Goal: Task Accomplishment & Management: Use online tool/utility

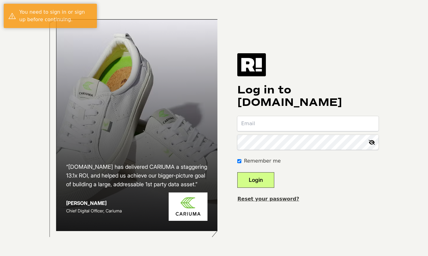
type input "[EMAIL_ADDRESS][DOMAIN_NAME]"
click at [266, 177] on button "Login" at bounding box center [256, 180] width 37 height 16
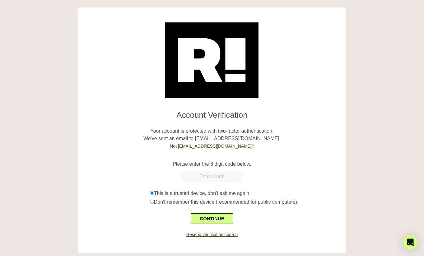
click at [207, 175] on input "text" at bounding box center [212, 176] width 62 height 11
paste input "764054"
type input "764054"
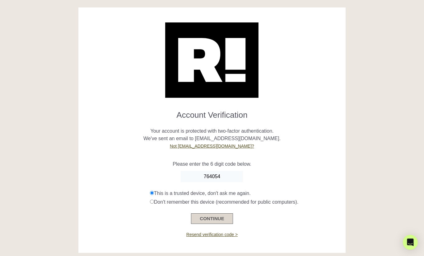
click at [216, 217] on button "CONTINUE" at bounding box center [212, 218] width 42 height 11
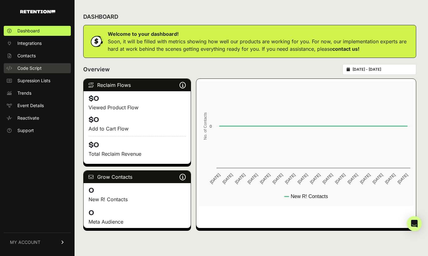
click at [35, 70] on span "Code Script" at bounding box center [29, 68] width 24 height 6
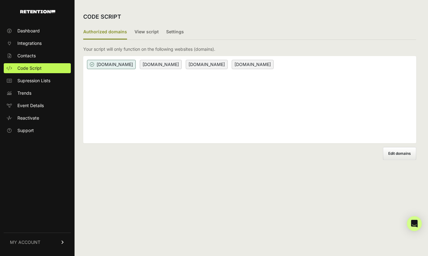
click at [165, 49] on p "Your script will only function on the following websites (domains)." at bounding box center [149, 49] width 132 height 6
click at [186, 49] on p "Your script will only function on the following websites (domains)." at bounding box center [149, 49] width 132 height 6
click at [156, 65] on span "getqualityroots.com" at bounding box center [161, 64] width 42 height 9
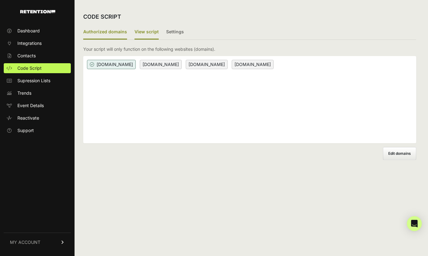
click at [150, 30] on label "View script" at bounding box center [147, 32] width 24 height 15
click at [0, 0] on input "View script" at bounding box center [0, 0] width 0 height 0
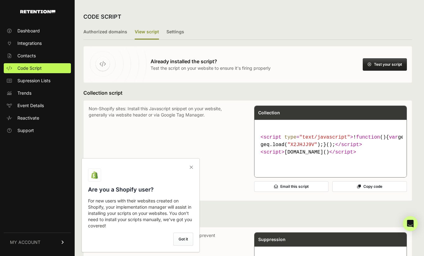
click at [192, 167] on icon at bounding box center [191, 167] width 9 height 10
click at [0, 0] on input "checkbox" at bounding box center [0, 0] width 0 height 0
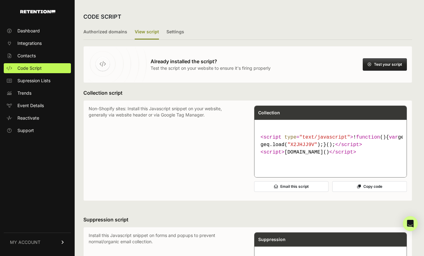
click at [182, 109] on p "Non-Shopify sites: Install this Javascript snippet on your website, generally v…" at bounding box center [165, 150] width 153 height 90
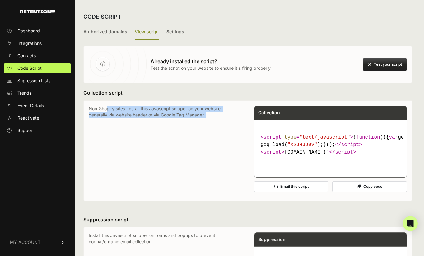
click at [182, 109] on p "Non-Shopify sites: Install this Javascript snippet on your website, generally v…" at bounding box center [165, 150] width 153 height 90
click at [189, 113] on p "Non-Shopify sites: Install this Javascript snippet on your website, generally v…" at bounding box center [165, 150] width 153 height 90
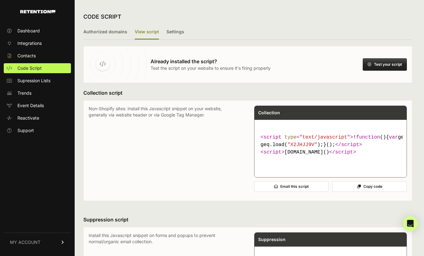
click at [303, 158] on code "< script type = "text/javascript" > ! function ( ) { var geq= window .geq= wind…" at bounding box center [330, 144] width 145 height 27
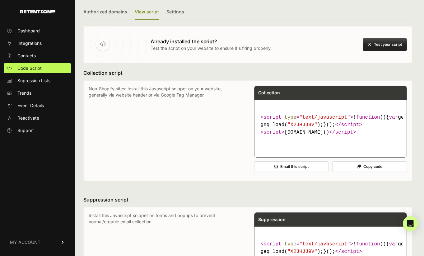
scroll to position [21, 0]
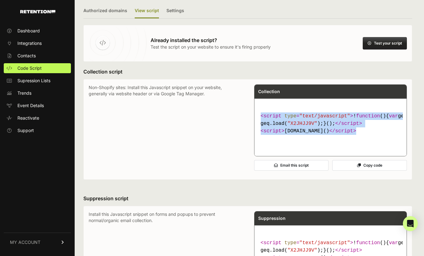
drag, startPoint x: 329, startPoint y: 146, endPoint x: 260, endPoint y: 115, distance: 75.5
click at [260, 115] on code "< script type = "text/javascript" > ! function ( ) { var geq= window .geq= wind…" at bounding box center [330, 123] width 145 height 27
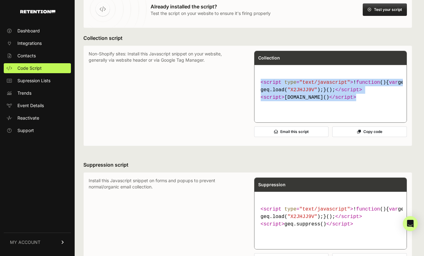
scroll to position [55, 0]
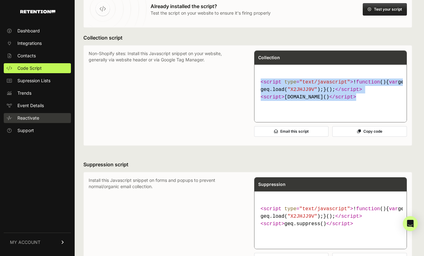
click at [30, 116] on span "Reactivate" at bounding box center [28, 118] width 22 height 6
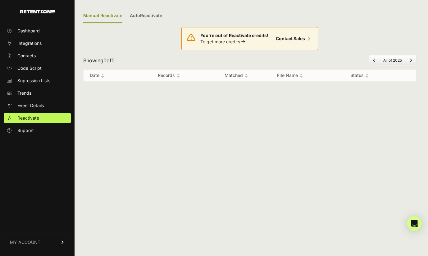
click at [236, 35] on strong "You're out of Reactivate credits!" at bounding box center [235, 35] width 68 height 5
click at [30, 66] on span "Code Script" at bounding box center [29, 68] width 24 height 6
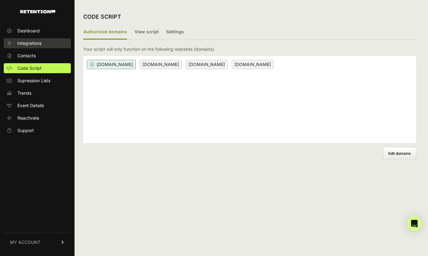
click at [38, 41] on span "Integrations" at bounding box center [29, 43] width 24 height 6
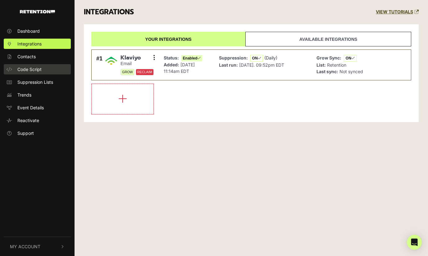
click at [34, 72] on link "Code Script" at bounding box center [37, 69] width 67 height 10
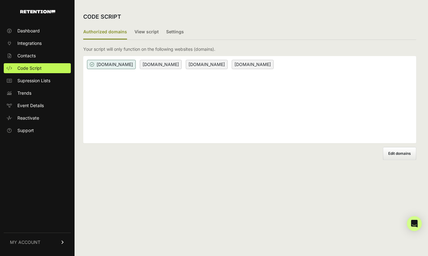
click at [57, 237] on link "MY ACCOUNT" at bounding box center [37, 241] width 67 height 19
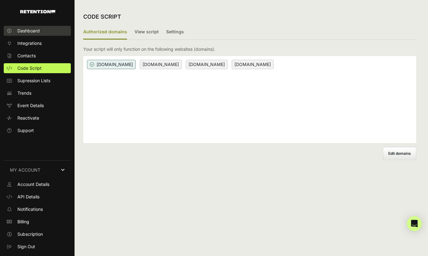
click at [38, 32] on span "Dashboard" at bounding box center [28, 31] width 22 height 6
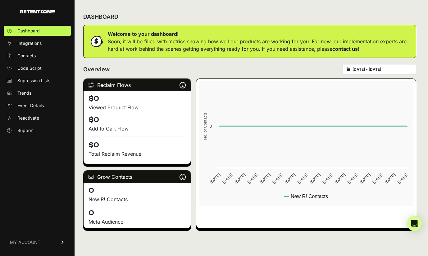
click at [64, 242] on icon at bounding box center [63, 242] width 4 height 4
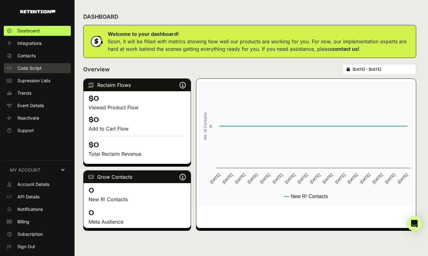
click at [35, 65] on span "Code Script" at bounding box center [29, 68] width 24 height 6
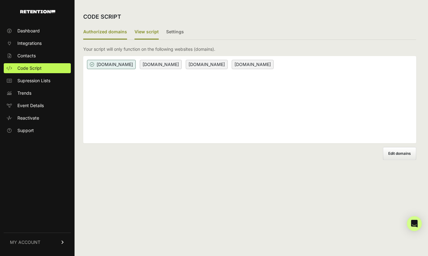
click at [146, 30] on label "View script" at bounding box center [147, 32] width 24 height 15
click at [0, 0] on input "View script" at bounding box center [0, 0] width 0 height 0
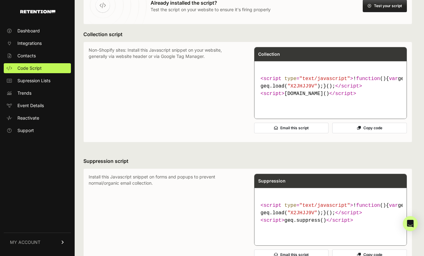
scroll to position [60, 0]
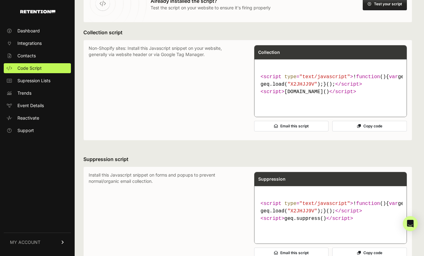
click at [381, 6] on button "Test your script" at bounding box center [385, 4] width 44 height 12
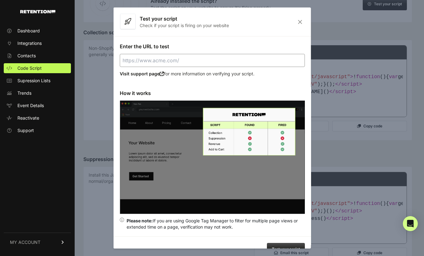
click at [179, 59] on input "Enter the URL to test" at bounding box center [211, 60] width 185 height 13
type input "https://getqualityroots.com"
click at [284, 243] on button "Test your script" at bounding box center [285, 249] width 38 height 12
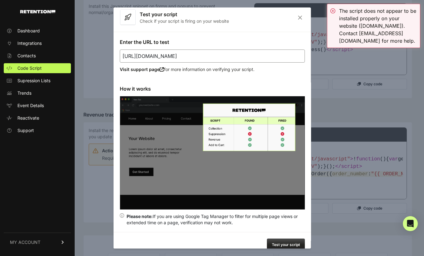
scroll to position [0, 0]
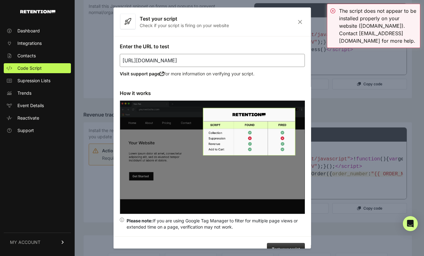
click at [295, 21] on icon "Close" at bounding box center [300, 21] width 10 height 5
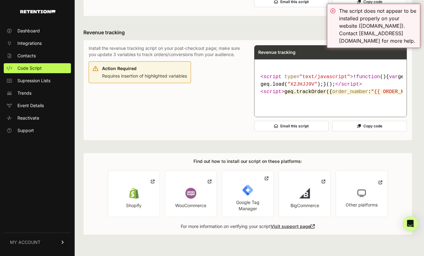
scroll to position [317, 0]
click at [150, 58] on p "Install the revenue tracking script on your post-checkout page; make sure you u…" at bounding box center [165, 51] width 153 height 12
click at [229, 58] on p "Install the revenue tracking script on your post-checkout page; make sure you u…" at bounding box center [165, 51] width 153 height 12
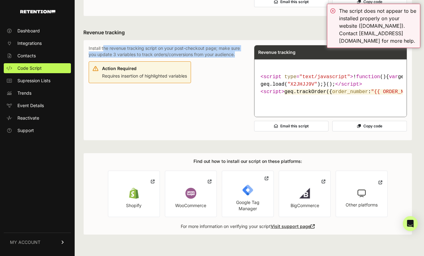
click at [229, 58] on p "Install the revenue tracking script on your post-checkout page; make sure you u…" at bounding box center [165, 51] width 153 height 12
click at [167, 58] on p "Install the revenue tracking script on your post-checkout page; make sure you u…" at bounding box center [165, 51] width 153 height 12
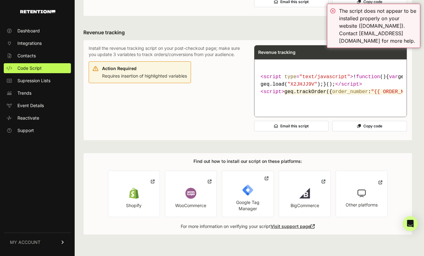
click at [175, 58] on p "Install the revenue tracking script on your post-checkout page; make sure you u…" at bounding box center [165, 51] width 153 height 12
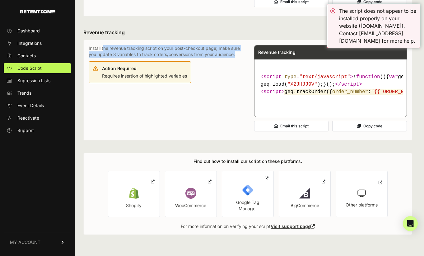
click at [175, 58] on p "Install the revenue tracking script on your post-checkout page; make sure you u…" at bounding box center [165, 51] width 153 height 12
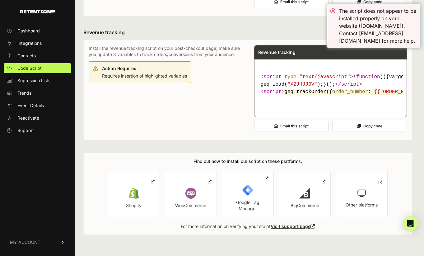
click at [204, 58] on p "Install the revenue tracking script on your post-checkout page; make sure you u…" at bounding box center [165, 51] width 153 height 12
click at [134, 58] on p "Install the revenue tracking script on your post-checkout page; make sure you u…" at bounding box center [165, 51] width 153 height 12
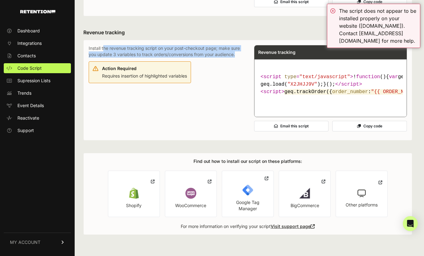
click at [134, 58] on p "Install the revenue tracking script on your post-checkout page; make sure you u…" at bounding box center [165, 51] width 153 height 12
click at [179, 58] on p "Install the revenue tracking script on your post-checkout page; make sure you u…" at bounding box center [165, 51] width 153 height 12
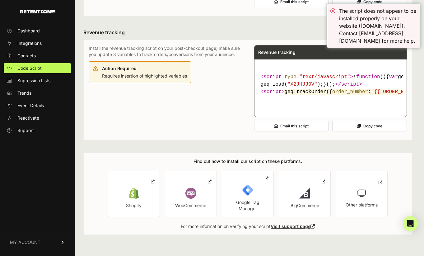
click at [182, 58] on p "Install the revenue tracking script on your post-checkout page; make sure you u…" at bounding box center [165, 51] width 153 height 12
click at [211, 58] on p "Install the revenue tracking script on your post-checkout page; make sure you u…" at bounding box center [165, 51] width 153 height 12
click at [120, 58] on p "Install the revenue tracking script on your post-checkout page; make sure you u…" at bounding box center [165, 51] width 153 height 12
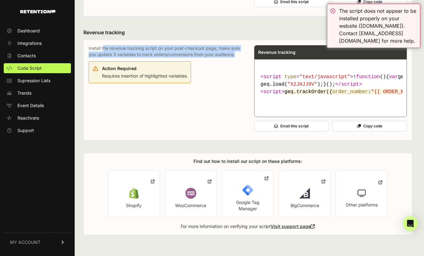
click at [120, 58] on p "Install the revenue tracking script on your post-checkout page; make sure you u…" at bounding box center [165, 51] width 153 height 12
click at [178, 58] on p "Install the revenue tracking script on your post-checkout page; make sure you u…" at bounding box center [165, 51] width 153 height 12
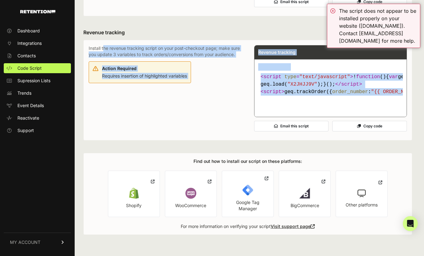
drag, startPoint x: 87, startPoint y: 79, endPoint x: 426, endPoint y: 143, distance: 344.9
copy div "Install the revenue tracking script on your post-checkout page; make sure you u…"
click at [214, 58] on p "Install the revenue tracking script on your post-checkout page; make sure you u…" at bounding box center [165, 51] width 153 height 12
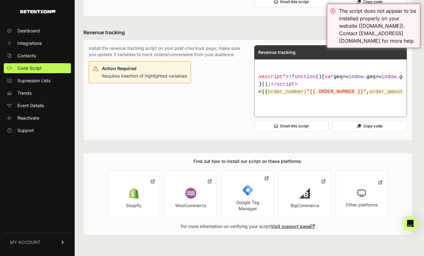
scroll to position [0, 0]
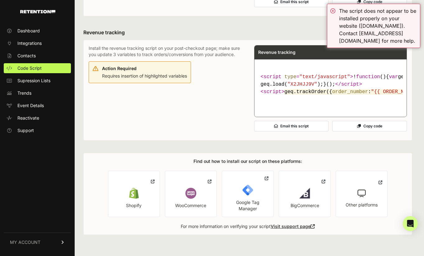
click at [389, 80] on span "var" at bounding box center [393, 77] width 9 height 6
click at [308, 80] on span ""text/javascript"" at bounding box center [324, 77] width 51 height 6
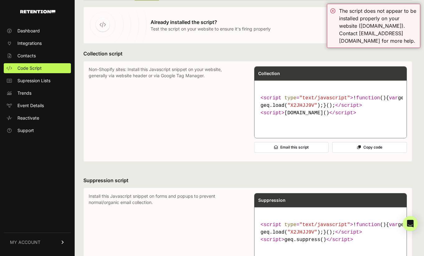
scroll to position [40, 0]
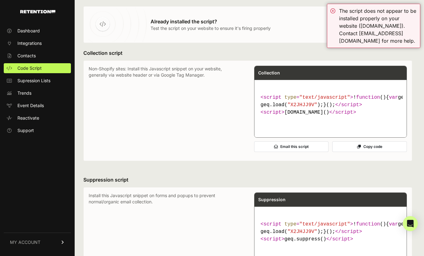
click at [161, 214] on p "Install this Javascript snippet on forms and popups to prevent normal/organic e…" at bounding box center [165, 237] width 153 height 90
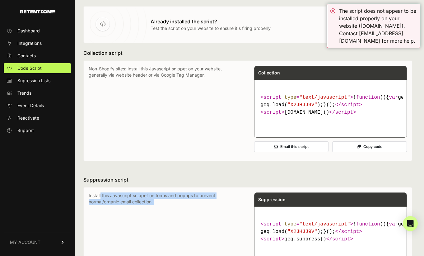
click at [161, 214] on p "Install this Javascript snippet on forms and popups to prevent normal/organic e…" at bounding box center [165, 237] width 153 height 90
click at [171, 214] on p "Install this Javascript snippet on forms and popups to prevent normal/organic e…" at bounding box center [165, 237] width 153 height 90
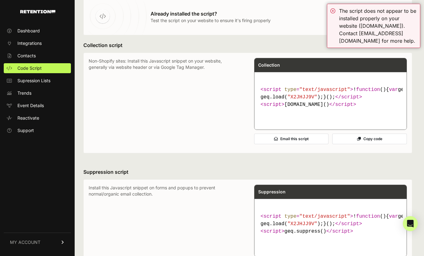
click at [127, 214] on p "Install this Javascript snippet on forms and popups to prevent normal/organic e…" at bounding box center [165, 229] width 153 height 90
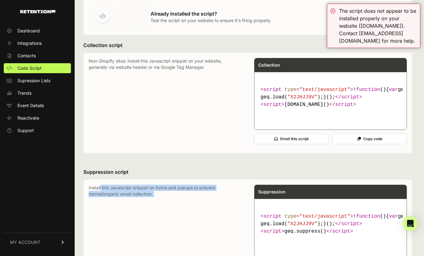
click at [127, 214] on p "Install this Javascript snippet on forms and popups to prevent normal/organic e…" at bounding box center [165, 229] width 153 height 90
click at [160, 212] on p "Install this Javascript snippet on forms and popups to prevent normal/organic e…" at bounding box center [165, 229] width 153 height 90
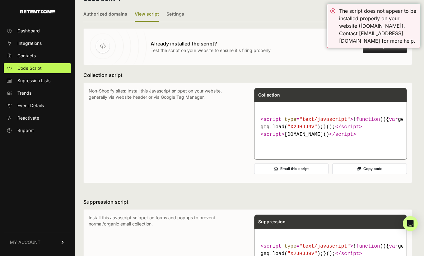
scroll to position [0, 0]
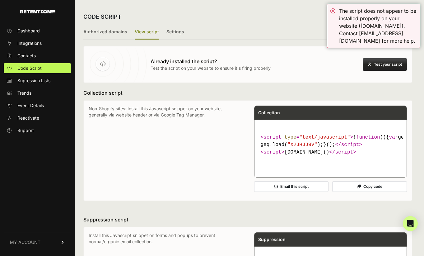
click at [137, 108] on p "Non-Shopify sites: Install this Javascript snippet on your website, generally v…" at bounding box center [165, 150] width 153 height 90
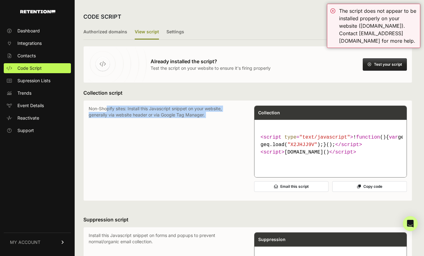
click at [137, 108] on p "Non-Shopify sites: Install this Javascript snippet on your website, generally v…" at bounding box center [165, 150] width 153 height 90
click at [208, 104] on div "Non-Shopify sites: Install this Javascript snippet on your website, generally v…" at bounding box center [247, 150] width 329 height 100
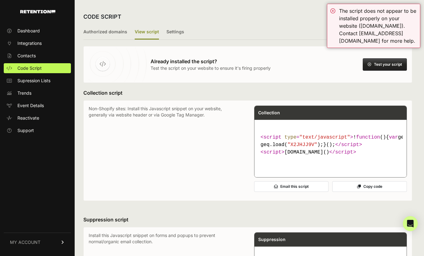
click at [129, 110] on p "Non-Shopify sites: Install this Javascript snippet on your website, generally v…" at bounding box center [165, 150] width 153 height 90
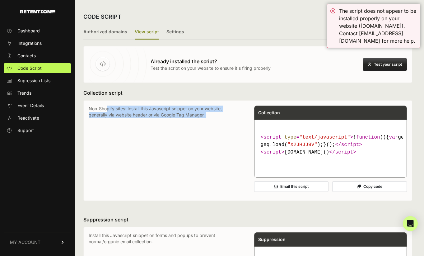
click at [129, 110] on p "Non-Shopify sites: Install this Javascript snippet on your website, generally v…" at bounding box center [165, 150] width 153 height 90
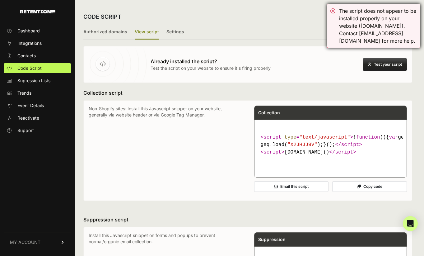
click at [332, 10] on div "The script does not appear to be installed properly on your website (getquality…" at bounding box center [373, 26] width 93 height 44
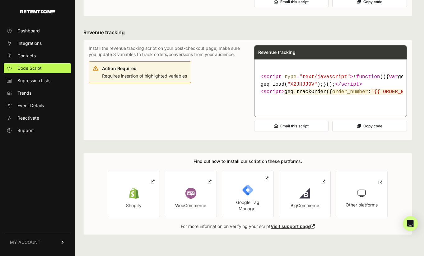
scroll to position [313, 0]
click at [157, 79] on div "Action Required Requires insertion of highlighted variables" at bounding box center [144, 71] width 85 height 15
click at [186, 58] on p "Install the revenue tracking script on your post-checkout page; make sure you u…" at bounding box center [165, 51] width 153 height 12
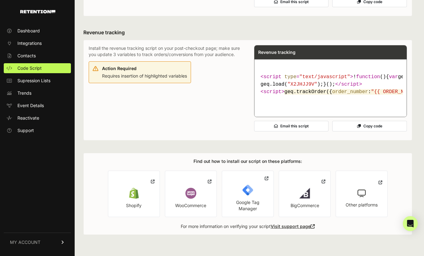
click at [195, 58] on p "Install the revenue tracking script on your post-checkout page; make sure you u…" at bounding box center [165, 51] width 153 height 12
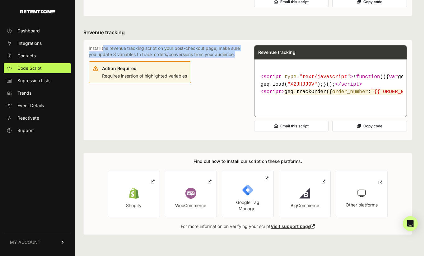
click at [195, 58] on p "Install the revenue tracking script on your post-checkout page; make sure you u…" at bounding box center [165, 51] width 153 height 12
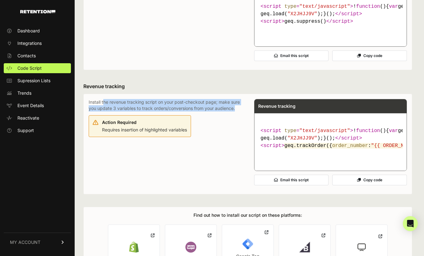
scroll to position [370, 0]
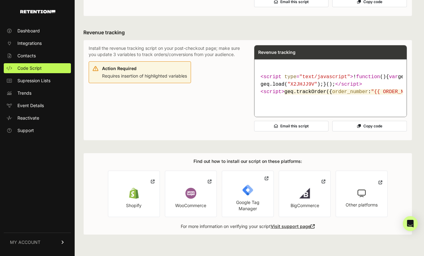
click at [227, 60] on div "Install the revenue tracking script on your post-checkout page; make sure you u…" at bounding box center [165, 90] width 153 height 90
click at [320, 74] on span ""text/javascript"" at bounding box center [324, 77] width 51 height 6
click at [206, 81] on div "Install the revenue tracking script on your post-checkout page; make sure you u…" at bounding box center [165, 90] width 153 height 90
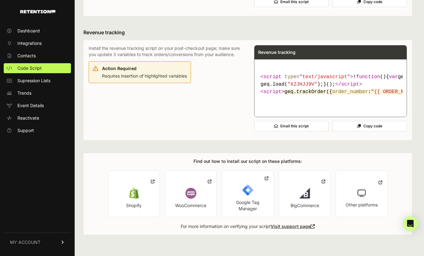
click at [189, 45] on p "Install the revenue tracking script on your post-checkout page; make sure you u…" at bounding box center [165, 51] width 153 height 12
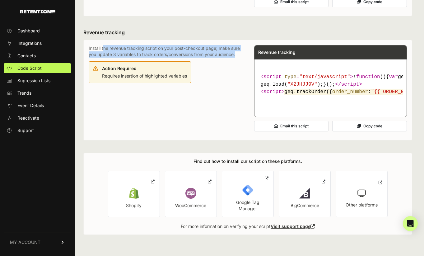
click at [189, 45] on p "Install the revenue tracking script on your post-checkout page; make sure you u…" at bounding box center [165, 51] width 153 height 12
click at [141, 45] on p "Install the revenue tracking script on your post-checkout page; make sure you u…" at bounding box center [165, 51] width 153 height 12
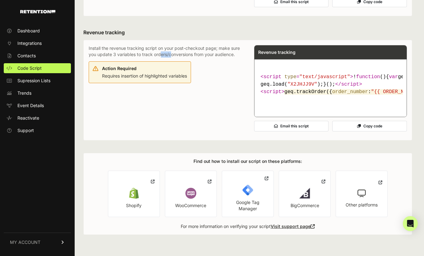
click at [141, 45] on p "Install the revenue tracking script on your post-checkout page; make sure you u…" at bounding box center [165, 51] width 153 height 12
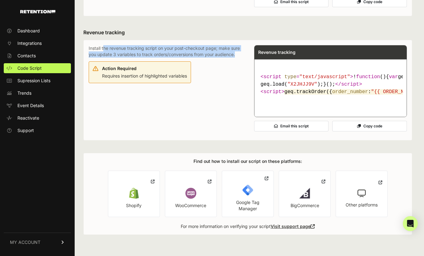
click at [141, 45] on p "Install the revenue tracking script on your post-checkout page; make sure you u…" at bounding box center [165, 51] width 153 height 12
click at [196, 45] on p "Install the revenue tracking script on your post-checkout page; make sure you u…" at bounding box center [165, 51] width 153 height 12
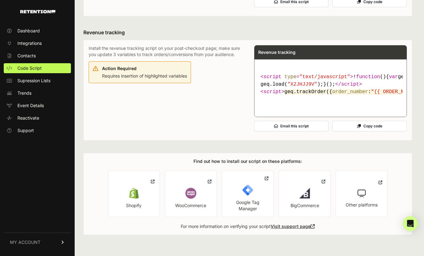
click at [144, 45] on p "Install the revenue tracking script on your post-checkout page; make sure you u…" at bounding box center [165, 51] width 153 height 12
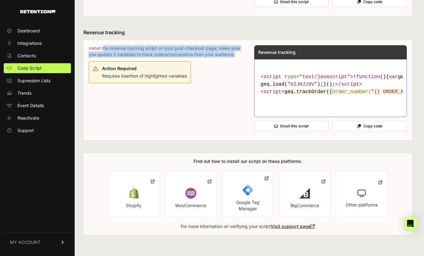
drag, startPoint x: 144, startPoint y: 30, endPoint x: 206, endPoint y: 32, distance: 62.8
click at [144, 45] on p "Install the revenue tracking script on your post-checkout page; make sure you u…" at bounding box center [165, 51] width 153 height 12
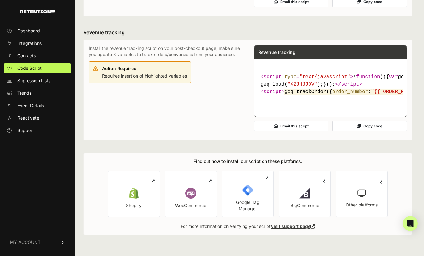
click at [214, 45] on p "Install the revenue tracking script on your post-checkout page; make sure you u…" at bounding box center [165, 51] width 153 height 12
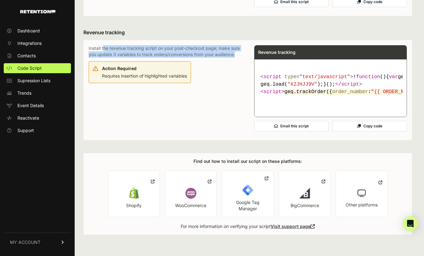
click at [214, 45] on p "Install the revenue tracking script on your post-checkout page; make sure you u…" at bounding box center [165, 51] width 153 height 12
click at [104, 45] on p "Install the revenue tracking script on your post-checkout page; make sure you u…" at bounding box center [165, 51] width 153 height 12
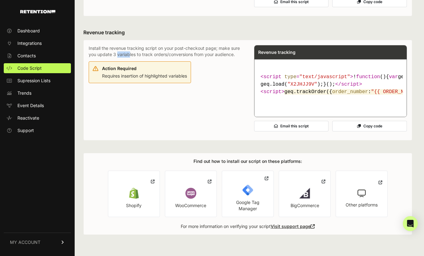
click at [104, 45] on p "Install the revenue tracking script on your post-checkout page; make sure you u…" at bounding box center [165, 51] width 153 height 12
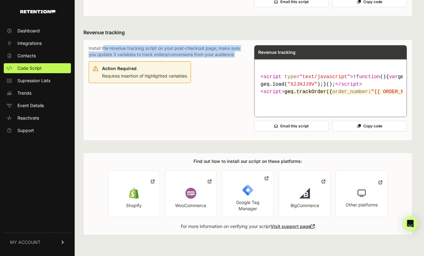
click at [104, 45] on p "Install the revenue tracking script on your post-checkout page; make sure you u…" at bounding box center [165, 51] width 153 height 12
click at [154, 45] on p "Install the revenue tracking script on your post-checkout page; make sure you u…" at bounding box center [165, 51] width 153 height 12
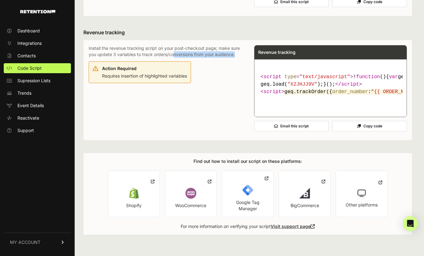
click at [154, 45] on p "Install the revenue tracking script on your post-checkout page; make sure you u…" at bounding box center [165, 51] width 153 height 12
click at [198, 45] on p "Install the revenue tracking script on your post-checkout page; make sure you u…" at bounding box center [165, 51] width 153 height 12
drag, startPoint x: 198, startPoint y: 36, endPoint x: 210, endPoint y: 36, distance: 11.5
click at [198, 45] on p "Install the revenue tracking script on your post-checkout page; make sure you u…" at bounding box center [165, 51] width 153 height 12
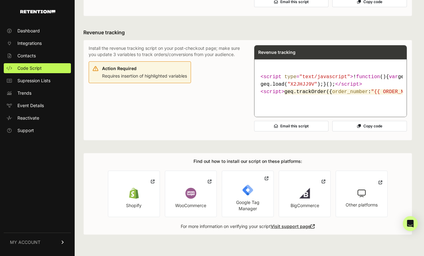
click at [234, 45] on p "Install the revenue tracking script on your post-checkout page; make sure you u…" at bounding box center [165, 51] width 153 height 12
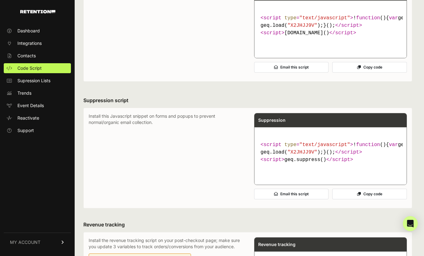
scroll to position [120, 0]
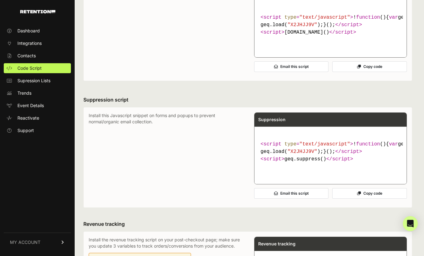
click at [165, 137] on p "Install this Javascript snippet on forms and popups to prevent normal/organic e…" at bounding box center [165, 157] width 153 height 90
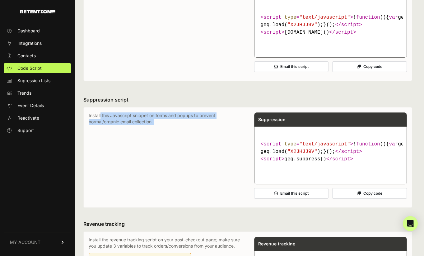
click at [165, 137] on p "Install this Javascript snippet on forms and popups to prevent normal/organic e…" at bounding box center [165, 157] width 153 height 90
click at [141, 138] on p "Install this Javascript snippet on forms and popups to prevent normal/organic e…" at bounding box center [165, 157] width 153 height 90
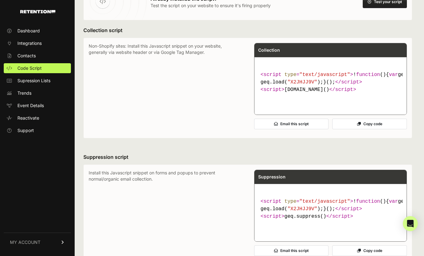
scroll to position [0, 0]
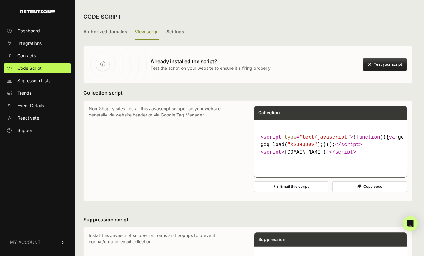
click at [375, 64] on button "Test your script" at bounding box center [385, 64] width 44 height 12
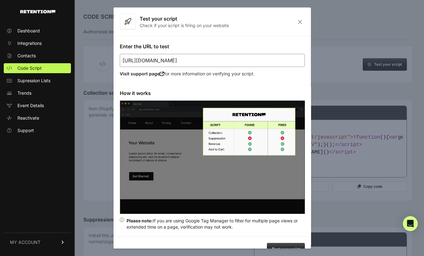
click at [206, 59] on input "https://getqualityroots.com" at bounding box center [211, 60] width 185 height 13
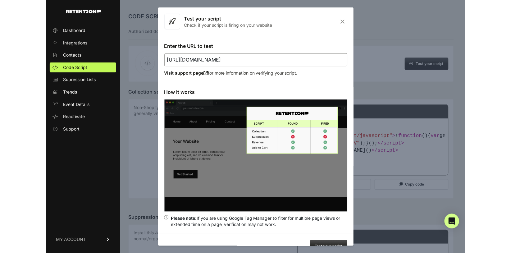
scroll to position [10, 0]
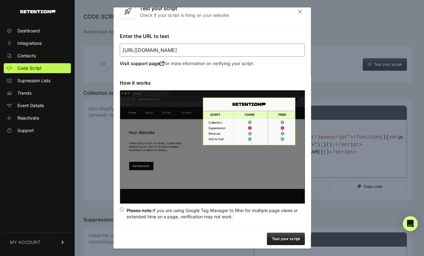
click at [285, 234] on button "Test your script" at bounding box center [285, 238] width 38 height 12
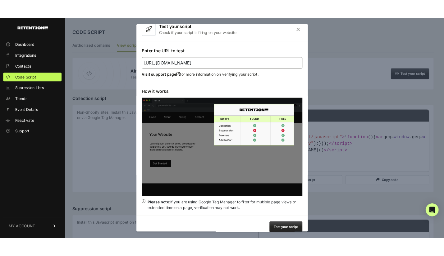
scroll to position [13, 0]
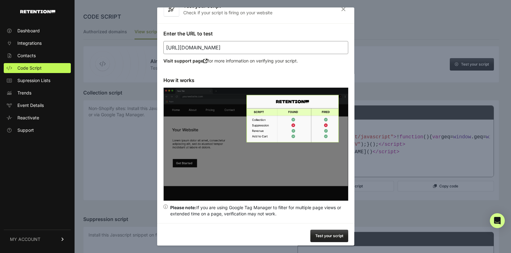
click at [332, 232] on button "Test your script" at bounding box center [329, 236] width 38 height 12
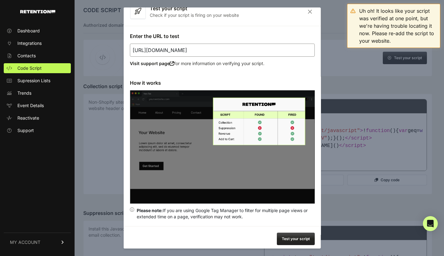
scroll to position [43, 0]
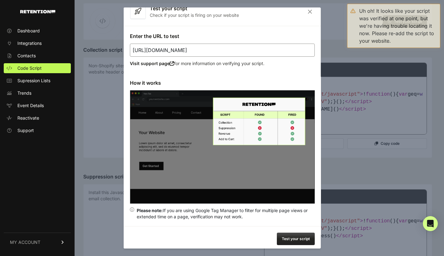
click at [293, 239] on button "Test your script" at bounding box center [296, 238] width 38 height 12
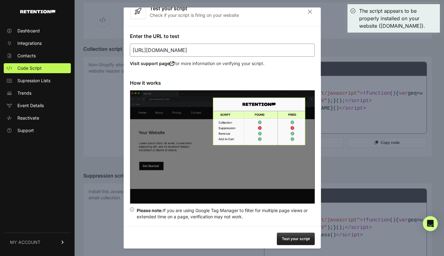
scroll to position [44, 0]
click at [305, 13] on icon "Close" at bounding box center [310, 11] width 10 height 5
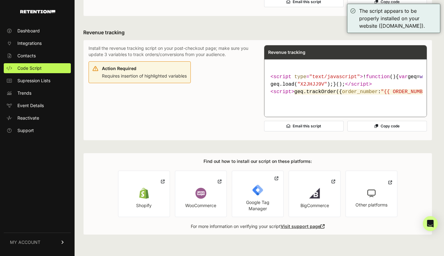
scroll to position [319, 0]
click at [199, 58] on p "Install the revenue tracking script on your post-checkout page; make sure you u…" at bounding box center [170, 51] width 163 height 12
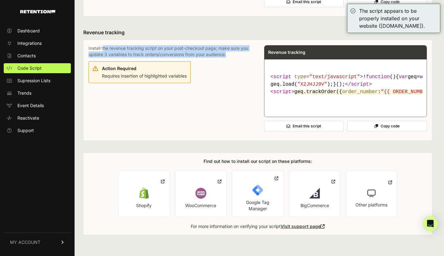
click at [199, 58] on p "Install the revenue tracking script on your post-checkout page; make sure you u…" at bounding box center [170, 51] width 163 height 12
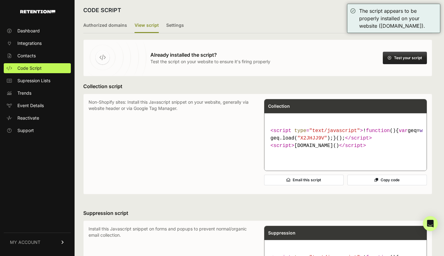
scroll to position [0, 0]
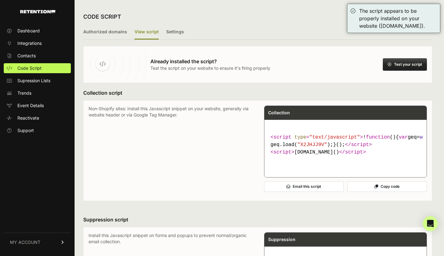
click at [154, 109] on p "Non-Shopify sites: Install this Javascript snippet on your website, generally v…" at bounding box center [170, 150] width 163 height 90
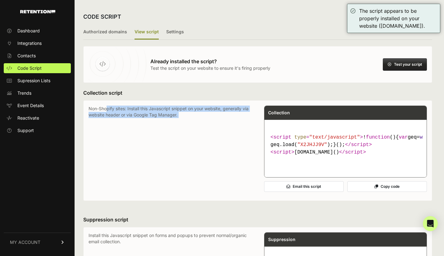
click at [154, 109] on p "Non-Shopify sites: Install this Javascript snippet on your website, generally v…" at bounding box center [170, 150] width 163 height 90
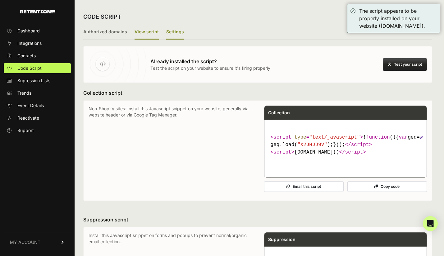
click at [173, 33] on label "Settings" at bounding box center [175, 32] width 18 height 15
click at [0, 0] on input "Settings" at bounding box center [0, 0] width 0 height 0
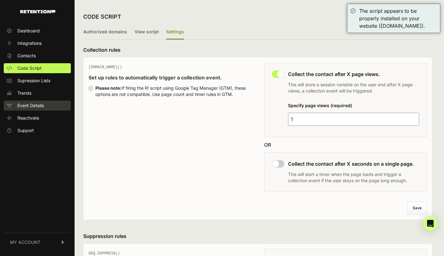
click at [27, 103] on span "Event Details" at bounding box center [30, 105] width 26 height 6
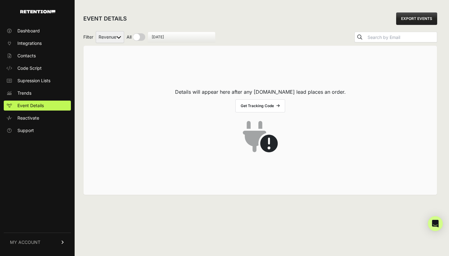
click at [261, 108] on link "Get Tracking Code" at bounding box center [260, 105] width 50 height 13
click at [35, 90] on link "Trends" at bounding box center [37, 93] width 67 height 10
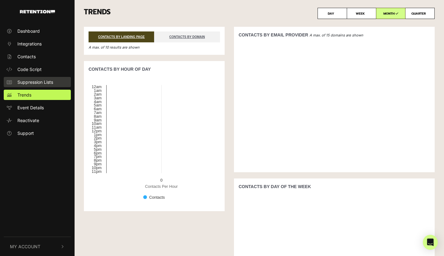
click at [32, 83] on span "Suppression Lists" at bounding box center [35, 82] width 36 height 7
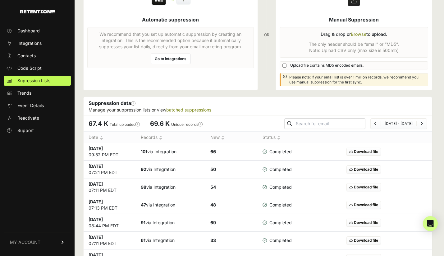
scroll to position [42, 0]
click at [110, 123] on label "Total uploaded This number reflects the total number of emails uploaded to supp…" at bounding box center [125, 124] width 30 height 5
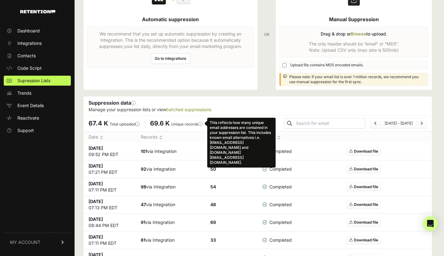
click at [202, 121] on icon "This reflects how many unique email addresses are contained in your suppression…" at bounding box center [200, 124] width 4 height 6
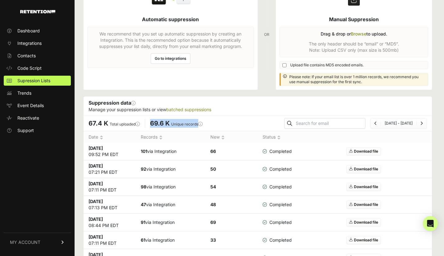
click at [247, 118] on div "67.4 K Total uploaded This number reflects the total number of emails uploaded …" at bounding box center [258, 123] width 349 height 16
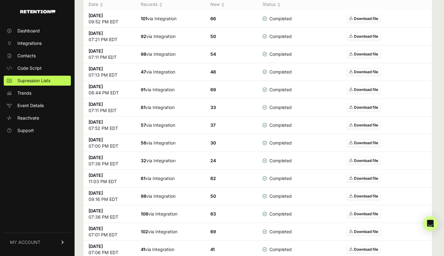
scroll to position [0, 0]
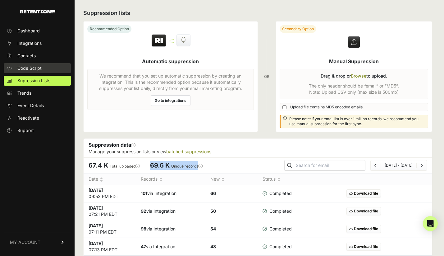
click at [41, 66] on span "Code Script" at bounding box center [29, 68] width 24 height 6
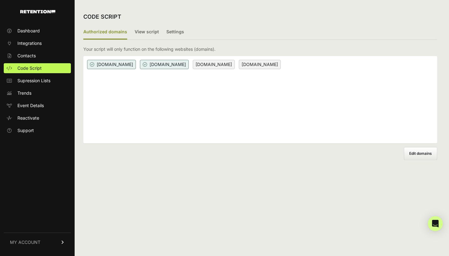
click at [34, 57] on span "Contacts" at bounding box center [26, 56] width 18 height 6
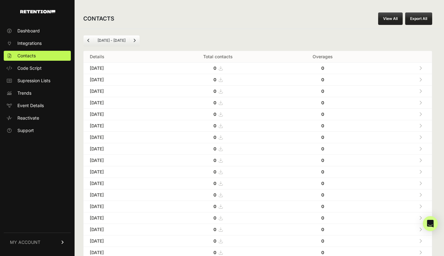
click at [401, 17] on link "View All" at bounding box center [390, 18] width 25 height 12
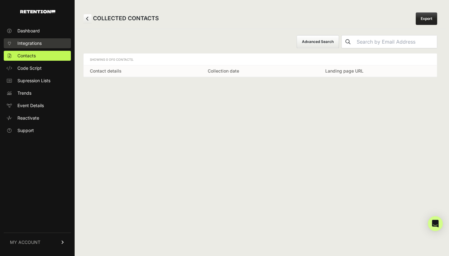
click at [40, 41] on span "Integrations" at bounding box center [29, 43] width 24 height 6
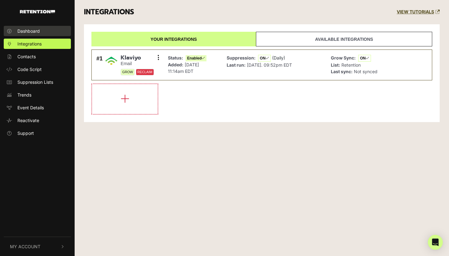
click at [26, 30] on span "Dashboard" at bounding box center [28, 31] width 22 height 7
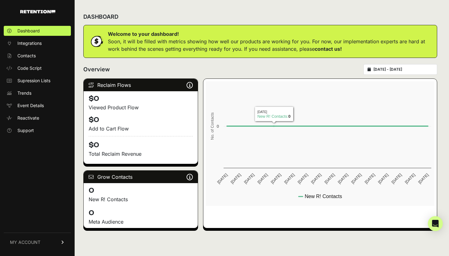
click at [261, 44] on p "Soon, it will be filled with metrics showing how well our products are working …" at bounding box center [270, 45] width 324 height 15
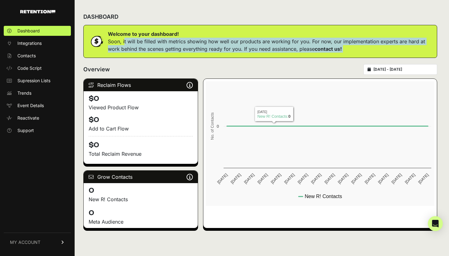
click at [261, 44] on p "Soon, it will be filled with metrics showing how well our products are working …" at bounding box center [270, 45] width 324 height 15
click at [310, 41] on p "Soon, it will be filled with metrics showing how well our products are working …" at bounding box center [270, 45] width 324 height 15
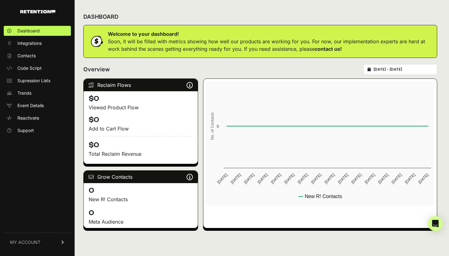
click at [362, 41] on p "Soon, it will be filled with metrics showing how well our products are working …" at bounding box center [270, 45] width 324 height 15
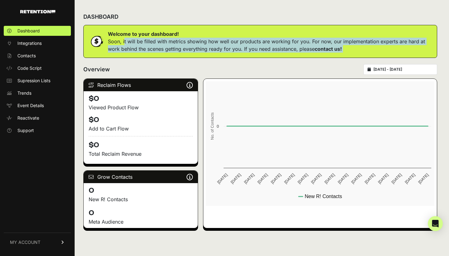
click at [362, 41] on p "Soon, it will be filled with metrics showing how well our products are working …" at bounding box center [270, 45] width 324 height 15
click at [216, 46] on p "Soon, it will be filled with metrics showing how well our products are working …" at bounding box center [270, 45] width 324 height 15
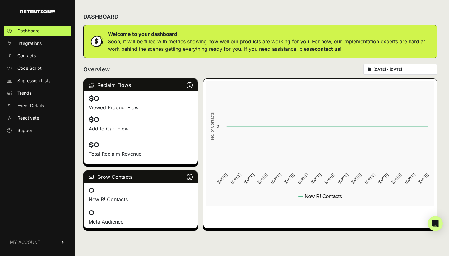
click at [170, 48] on p "Soon, it will be filled with metrics showing how well our products are working …" at bounding box center [270, 45] width 324 height 15
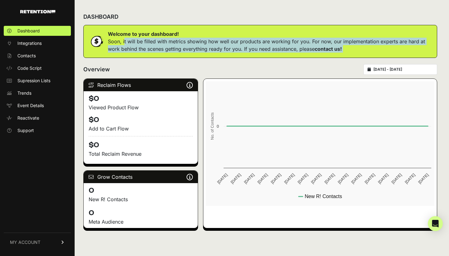
click at [170, 48] on p "Soon, it will be filled with metrics showing how well our products are working …" at bounding box center [270, 45] width 324 height 15
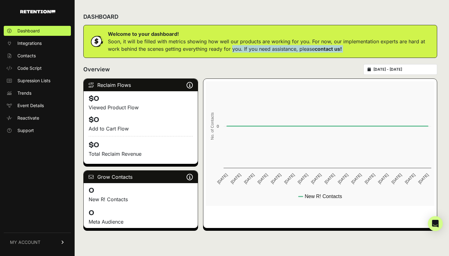
click at [218, 48] on p "Soon, it will be filled with metrics showing how well our products are working …" at bounding box center [270, 45] width 324 height 15
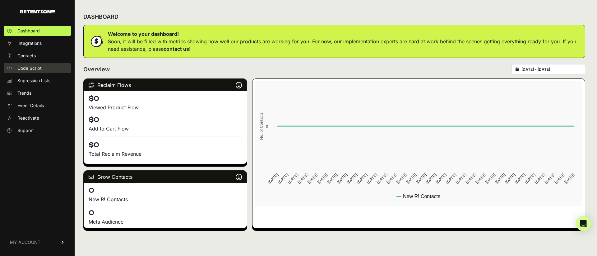
click at [32, 66] on span "Code Script" at bounding box center [29, 68] width 24 height 6
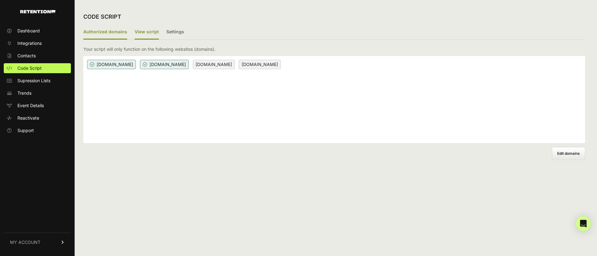
click at [140, 31] on label "View script" at bounding box center [147, 32] width 24 height 15
click at [0, 0] on input "View script" at bounding box center [0, 0] width 0 height 0
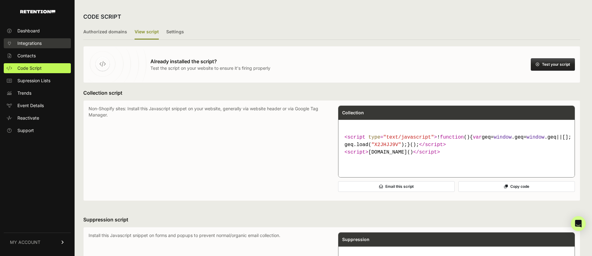
click at [32, 40] on span "Integrations" at bounding box center [29, 43] width 24 height 6
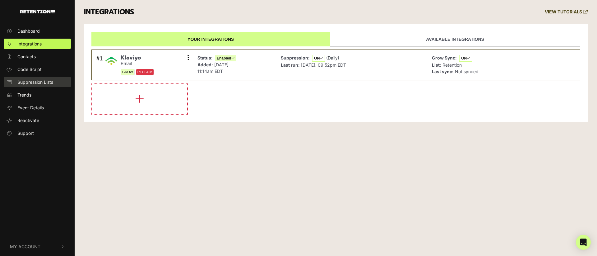
click at [45, 79] on span "Suppression Lists" at bounding box center [35, 82] width 36 height 7
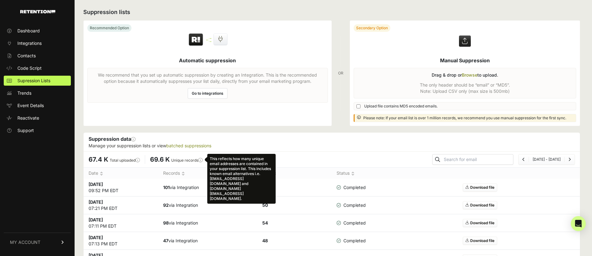
scroll to position [1, 0]
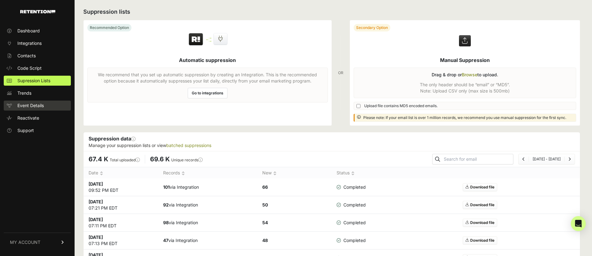
click at [29, 104] on span "Event Details" at bounding box center [30, 105] width 26 height 6
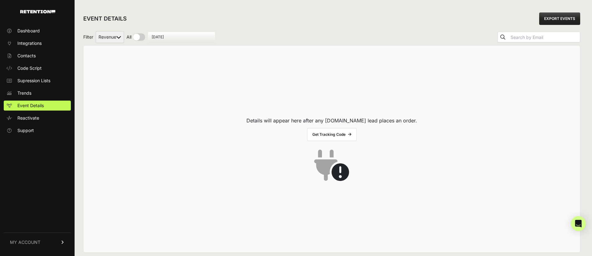
click at [344, 135] on link "Get Tracking Code" at bounding box center [332, 134] width 50 height 13
click at [39, 27] on link "Dashboard" at bounding box center [37, 31] width 67 height 10
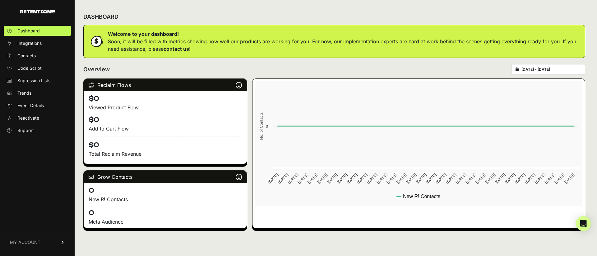
click at [194, 47] on p "Soon, it will be filled with metrics showing how well our products are working …" at bounding box center [344, 45] width 472 height 15
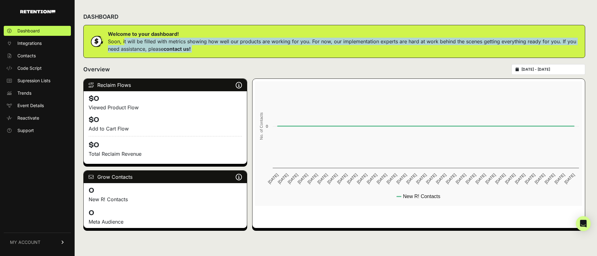
click at [194, 47] on p "Soon, it will be filled with metrics showing how well our products are working …" at bounding box center [344, 45] width 472 height 15
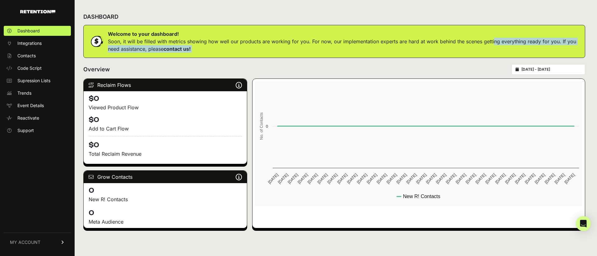
click at [476, 45] on p "Soon, it will be filled with metrics showing how well our products are working …" at bounding box center [344, 45] width 472 height 15
drag, startPoint x: 246, startPoint y: 54, endPoint x: 233, endPoint y: 79, distance: 27.9
click at [246, 54] on div "Welcome to your dashboard! Soon, it will be filled with metrics showing how wel…" at bounding box center [334, 41] width 502 height 33
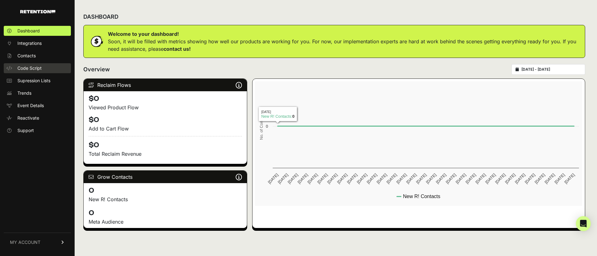
click at [35, 65] on span "Code Script" at bounding box center [29, 68] width 24 height 6
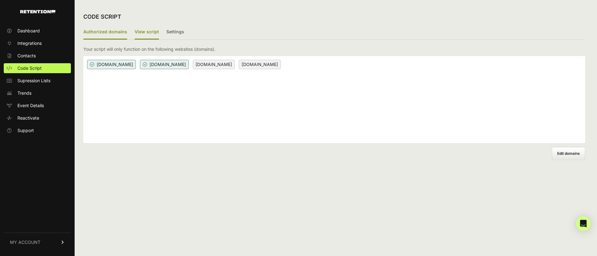
click at [148, 30] on label "View script" at bounding box center [147, 32] width 24 height 15
click at [0, 0] on input "View script" at bounding box center [0, 0] width 0 height 0
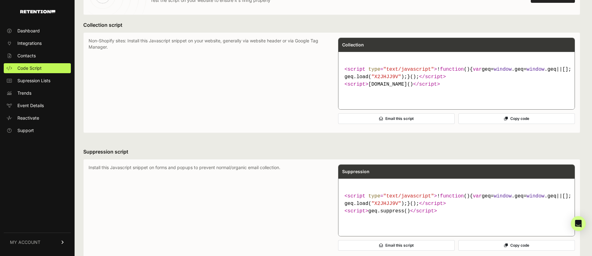
scroll to position [201, 0]
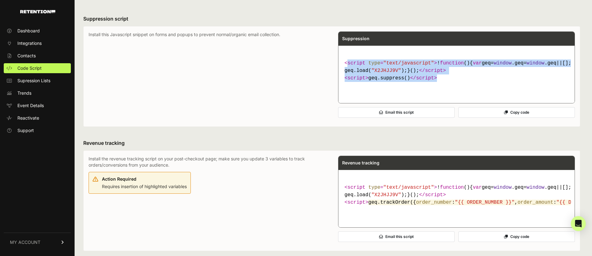
drag, startPoint x: 458, startPoint y: 114, endPoint x: 349, endPoint y: 81, distance: 113.4
click at [348, 80] on code "< script type = "text/javascript" > ! function ( ) { var geq= window .geq= wind…" at bounding box center [456, 70] width 229 height 27
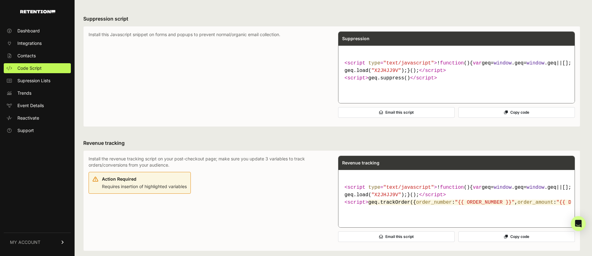
click at [411, 84] on code "< script type = "text/javascript" > ! function ( ) { var geq= window .geq= wind…" at bounding box center [456, 70] width 229 height 27
drag, startPoint x: 399, startPoint y: 86, endPoint x: 562, endPoint y: 89, distance: 162.9
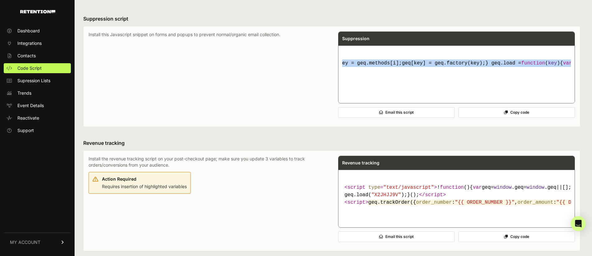
drag, startPoint x: 524, startPoint y: 90, endPoint x: 593, endPoint y: 91, distance: 69.3
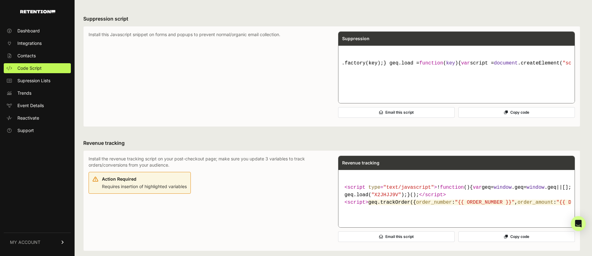
click at [506, 84] on code "< script type = "text/javascript" > ! function ( ) { var geq= window .geq= wind…" at bounding box center [456, 70] width 229 height 27
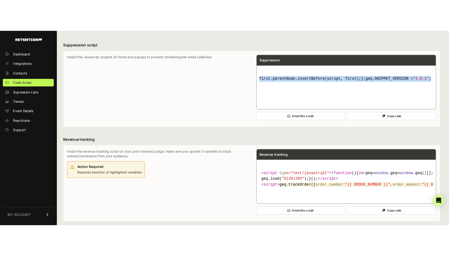
scroll to position [0, 2916]
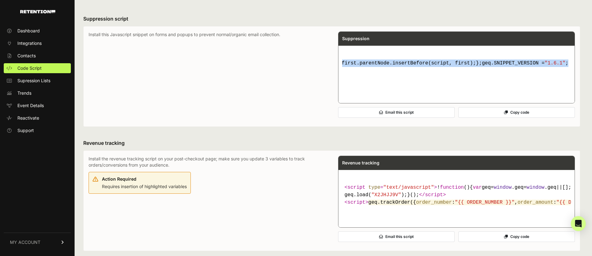
drag, startPoint x: 395, startPoint y: 90, endPoint x: 597, endPoint y: 91, distance: 201.8
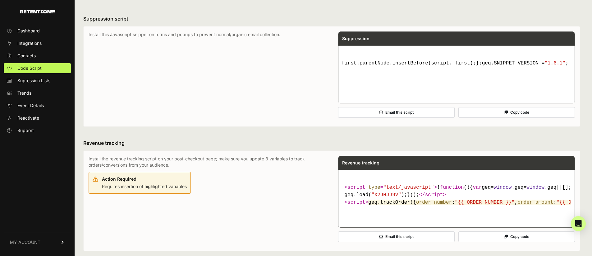
click at [500, 84] on code "< script type = "text/javascript" > ! function ( ) { var geq= window .geq= wind…" at bounding box center [456, 70] width 229 height 27
drag, startPoint x: 82, startPoint y: 38, endPoint x: 285, endPoint y: 55, distance: 204.4
click at [285, 55] on div "CODE SCRIPT Authorized domains View script Settings 2/3 Install script View, in…" at bounding box center [332, 82] width 515 height 566
copy div "Suppression script Install this Javascript snippet on forms and popups to preve…"
click at [495, 118] on button "Copy code" at bounding box center [517, 112] width 117 height 11
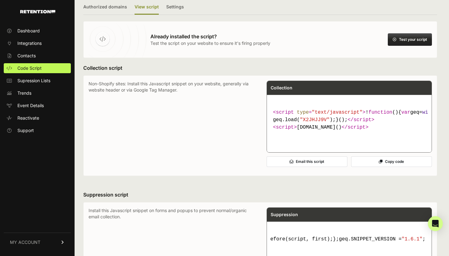
scroll to position [0, 0]
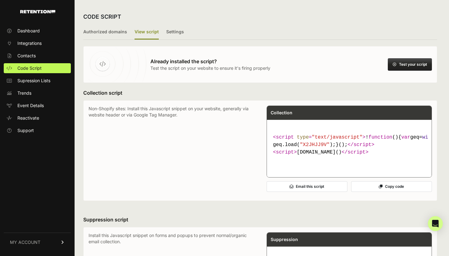
click at [427, 64] on button "Test your script" at bounding box center [410, 64] width 44 height 12
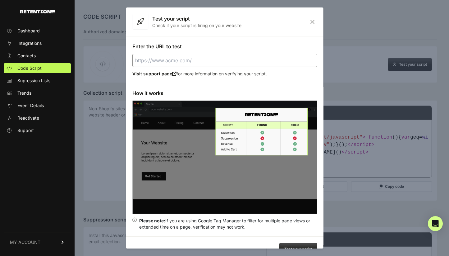
click at [211, 57] on input "Enter the URL to test" at bounding box center [224, 60] width 185 height 13
type input "https://getqualityroots.com"
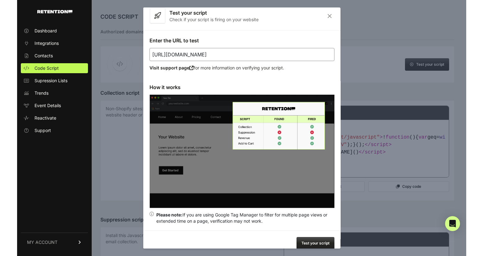
scroll to position [10, 0]
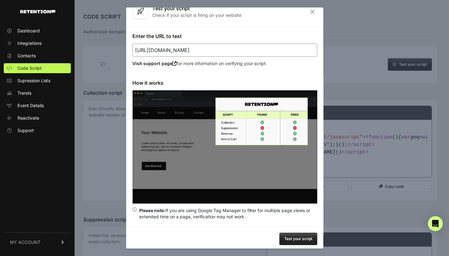
click at [294, 236] on button "Test your script" at bounding box center [298, 238] width 38 height 12
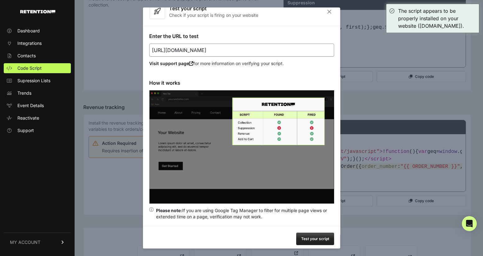
scroll to position [259, 0]
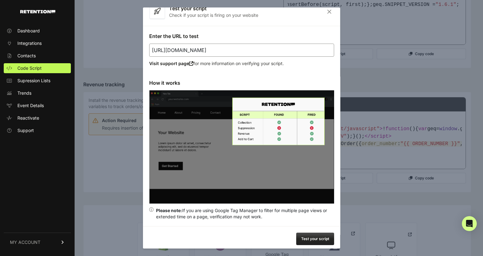
click at [327, 10] on icon "Close" at bounding box center [330, 11] width 10 height 5
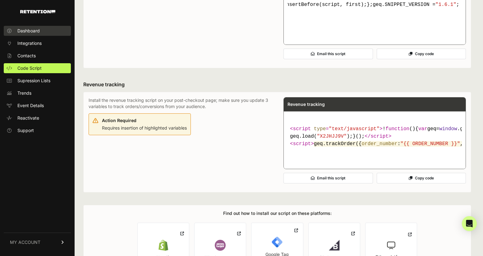
click at [30, 30] on span "Dashboard" at bounding box center [28, 31] width 22 height 6
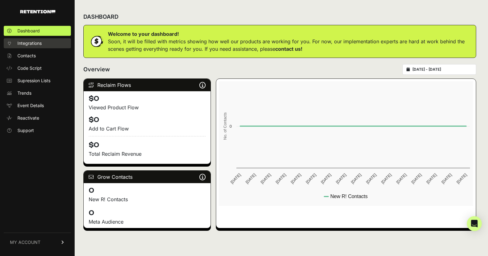
click at [38, 44] on span "Integrations" at bounding box center [29, 43] width 24 height 6
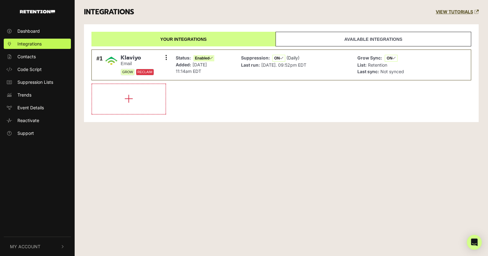
click at [32, 56] on span "Contacts" at bounding box center [26, 56] width 18 height 7
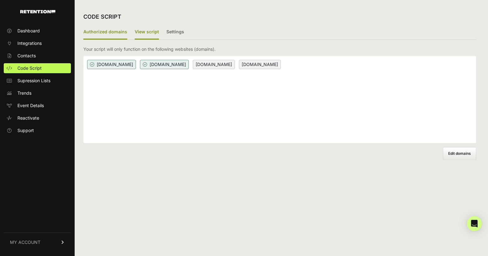
click at [144, 32] on label "View script" at bounding box center [147, 32] width 24 height 15
click at [0, 0] on input "View script" at bounding box center [0, 0] width 0 height 0
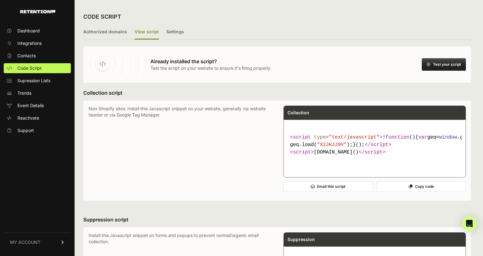
scroll to position [120, 0]
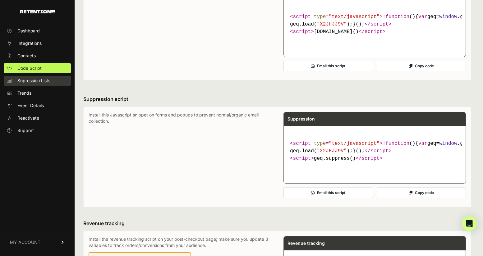
click at [34, 76] on link "Supression Lists" at bounding box center [37, 81] width 67 height 10
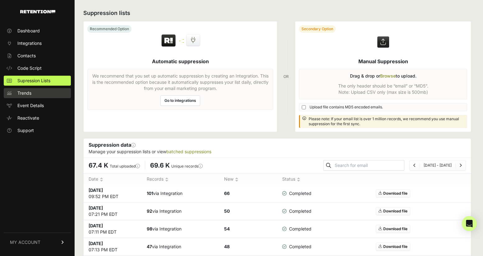
click at [33, 93] on link "Trends" at bounding box center [37, 93] width 67 height 10
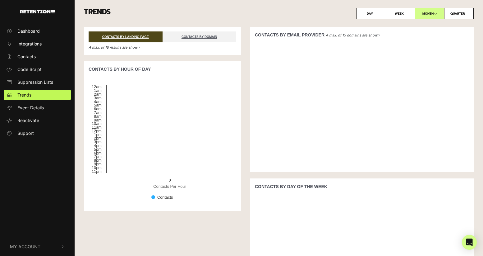
scroll to position [1, 0]
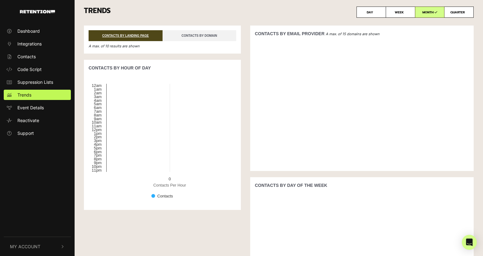
click at [208, 33] on link "CONTACTS BY DOMAIN" at bounding box center [200, 35] width 74 height 11
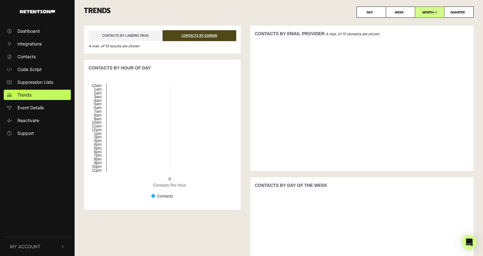
click at [133, 35] on link "CONTACTS BY LANDING PAGE" at bounding box center [126, 35] width 74 height 11
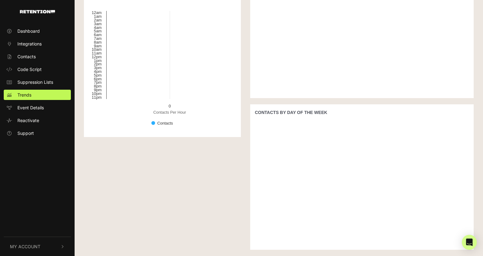
scroll to position [0, 0]
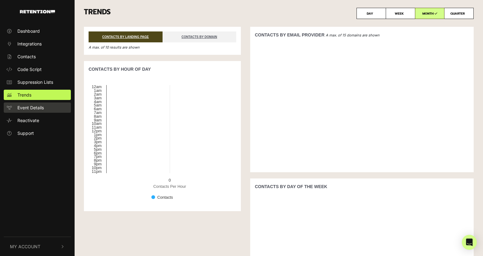
click at [28, 105] on span "Event Details" at bounding box center [30, 107] width 26 height 7
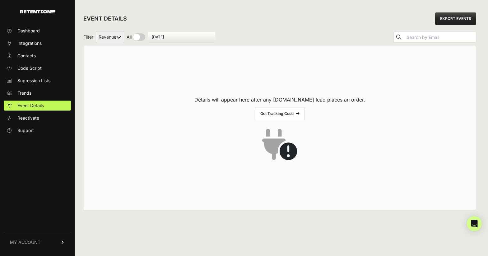
click at [136, 38] on input "checkbox" at bounding box center [136, 36] width 19 height 7
checkbox input "true"
click at [185, 17] on div "EVENT DETAILS EXPORT EVENTS" at bounding box center [279, 19] width 393 height 20
click at [112, 34] on select "Revenue" at bounding box center [110, 37] width 28 height 12
click at [96, 31] on select "Revenue" at bounding box center [110, 37] width 28 height 12
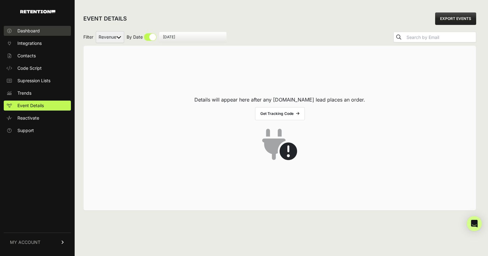
click at [36, 30] on span "Dashboard" at bounding box center [28, 31] width 22 height 6
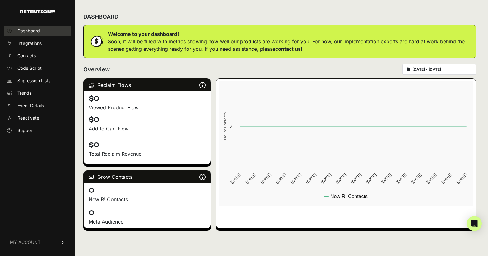
click at [36, 34] on link "Dashboard" at bounding box center [37, 31] width 67 height 10
drag, startPoint x: 36, startPoint y: 34, endPoint x: 91, endPoint y: 0, distance: 64.9
click at [36, 34] on link "Dashboard" at bounding box center [37, 31] width 67 height 10
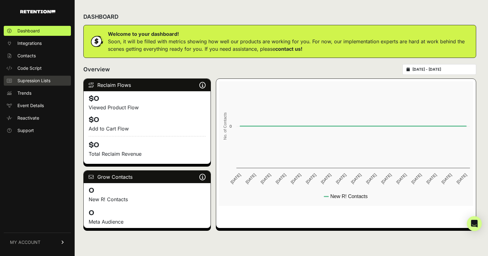
click at [33, 81] on span "Supression Lists" at bounding box center [33, 80] width 33 height 6
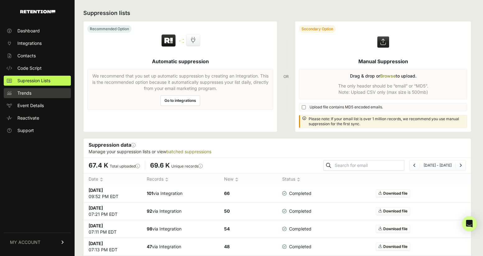
click at [35, 89] on link "Trends" at bounding box center [37, 93] width 67 height 10
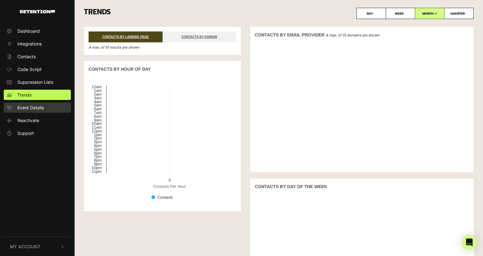
click at [38, 105] on span "Event Details" at bounding box center [30, 107] width 26 height 7
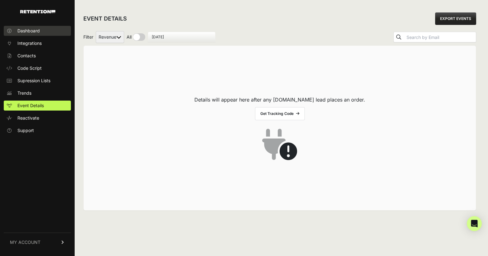
click at [34, 33] on span "Dashboard" at bounding box center [28, 31] width 22 height 6
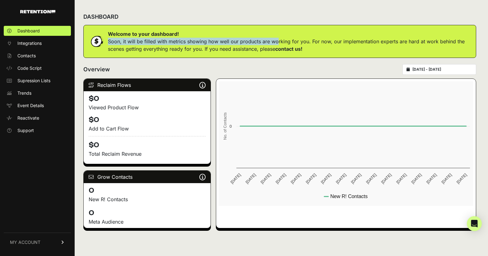
drag, startPoint x: 273, startPoint y: 37, endPoint x: 325, endPoint y: 34, distance: 51.4
click at [321, 35] on div "Welcome to your dashboard! Soon, it will be filled with metrics showing how wel…" at bounding box center [289, 41] width 363 height 22
click at [356, 39] on p "Soon, it will be filled with metrics showing how well our products are working …" at bounding box center [289, 45] width 363 height 15
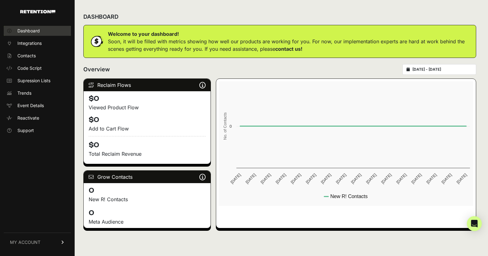
click at [43, 27] on link "Dashboard" at bounding box center [37, 31] width 67 height 10
drag, startPoint x: 43, startPoint y: 27, endPoint x: 81, endPoint y: 10, distance: 42.0
click at [44, 27] on link "Dashboard" at bounding box center [37, 31] width 67 height 10
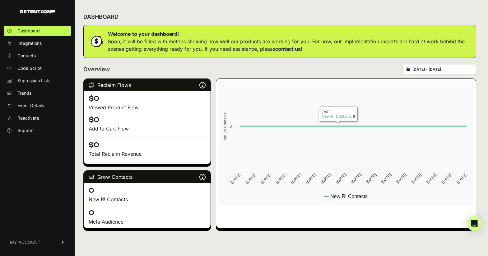
click at [165, 64] on div "Overview 2025-09-08 - 2025-10-08" at bounding box center [279, 69] width 393 height 11
click at [148, 45] on p "Soon, it will be filled with metrics showing how well our products are working …" at bounding box center [289, 45] width 363 height 15
click at [148, 46] on p "Soon, it will be filled with metrics showing how well our products are working …" at bounding box center [289, 45] width 363 height 15
click at [153, 45] on p "Soon, it will be filled with metrics showing how well our products are working …" at bounding box center [289, 45] width 363 height 15
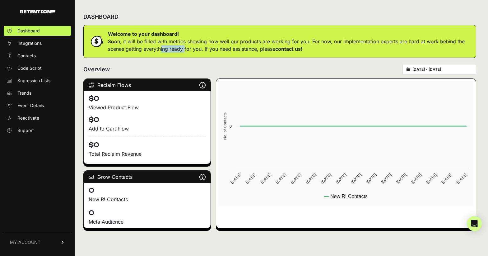
click at [153, 45] on p "Soon, it will be filled with metrics showing how well our products are working …" at bounding box center [289, 45] width 363 height 15
click at [156, 46] on p "Soon, it will be filled with metrics showing how well our products are working …" at bounding box center [289, 45] width 363 height 15
drag, startPoint x: 263, startPoint y: 44, endPoint x: 135, endPoint y: 40, distance: 128.5
click at [262, 43] on p "Soon, it will be filled with metrics showing how well our products are working …" at bounding box center [289, 45] width 363 height 15
click at [31, 44] on span "Integrations" at bounding box center [29, 43] width 24 height 6
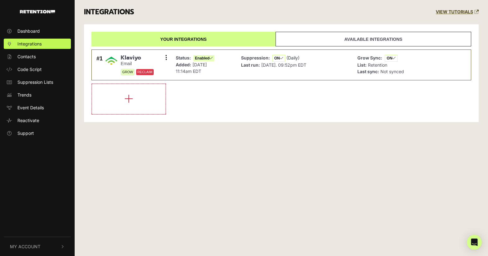
click at [382, 41] on link "Available integrations" at bounding box center [373, 39] width 196 height 15
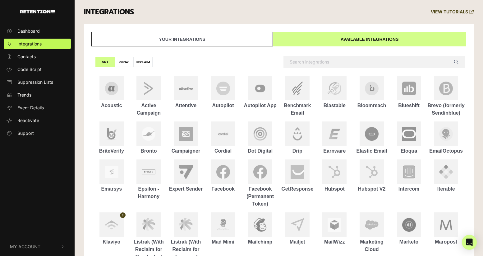
click at [149, 62] on label "RECLAIM" at bounding box center [142, 62] width 19 height 10
radio input "true"
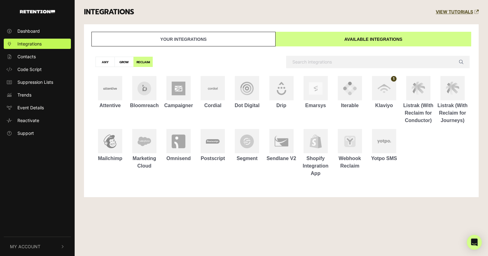
click at [124, 62] on label "GROW" at bounding box center [123, 62] width 19 height 10
radio input "true"
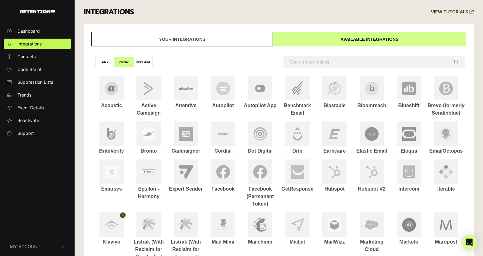
click at [106, 59] on label "ANY" at bounding box center [104, 62] width 19 height 10
radio input "true"
click at [31, 106] on span "Event Details" at bounding box center [30, 107] width 26 height 7
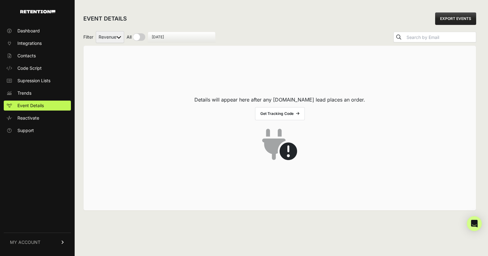
click at [339, 26] on div "EVENT DETAILS EXPORT EVENTS" at bounding box center [279, 19] width 393 height 20
click at [340, 25] on div "EVENT DETAILS EXPORT EVENTS" at bounding box center [279, 19] width 393 height 20
click at [341, 25] on div "EVENT DETAILS EXPORT EVENTS" at bounding box center [279, 19] width 393 height 20
drag, startPoint x: 341, startPoint y: 25, endPoint x: 374, endPoint y: 22, distance: 32.9
click at [358, 24] on div "EVENT DETAILS EXPORT EVENTS" at bounding box center [279, 19] width 393 height 20
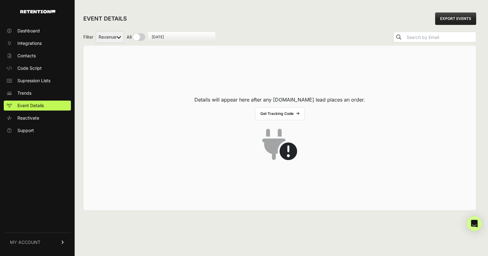
click at [141, 35] on input "checkbox" at bounding box center [136, 36] width 19 height 7
checkbox input "true"
click at [199, 18] on div "EVENT DETAILS EXPORT EVENTS" at bounding box center [279, 19] width 393 height 20
click at [258, 99] on p "Details will appear here after any Retention.com lead places an order." at bounding box center [279, 99] width 171 height 7
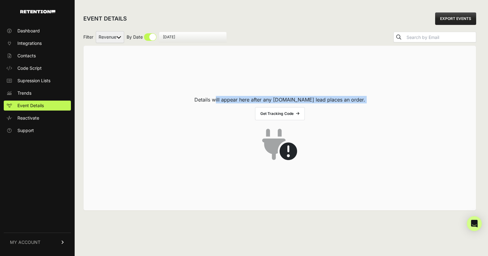
click at [258, 98] on p "Details will appear here after any Retention.com lead places an order." at bounding box center [279, 99] width 171 height 7
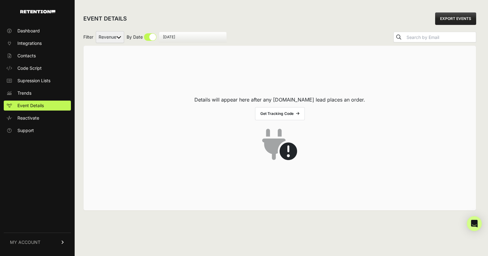
click at [332, 96] on p "Details will appear here after any Retention.com lead places an order." at bounding box center [279, 99] width 171 height 7
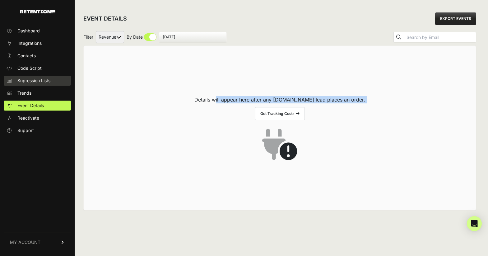
click at [38, 79] on span "Supression Lists" at bounding box center [33, 80] width 33 height 6
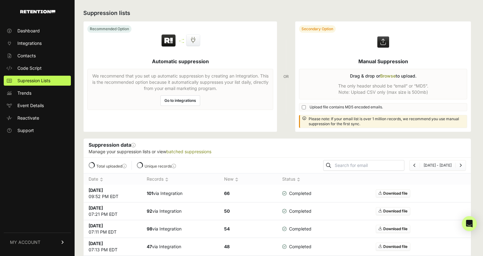
scroll to position [77, 0]
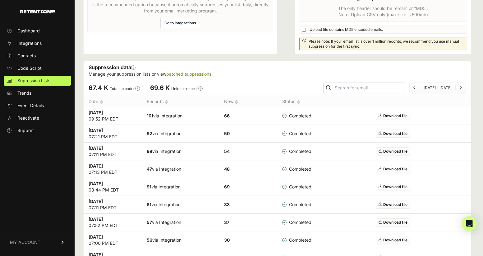
drag, startPoint x: 138, startPoint y: 119, endPoint x: 196, endPoint y: 120, distance: 58.1
click at [196, 120] on tr "Oct 7 2025 09:52 PM EDT 101 via Integration 66 Completed Download file" at bounding box center [277, 116] width 387 height 18
click at [196, 120] on td "101 via Integration" at bounding box center [180, 116] width 77 height 18
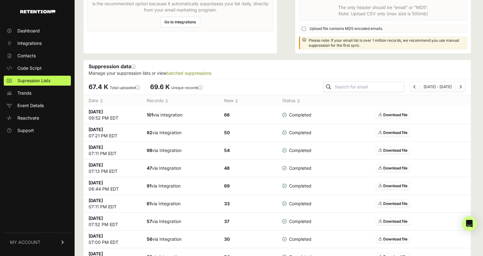
scroll to position [79, 0]
click at [403, 114] on link "Download file" at bounding box center [393, 114] width 35 height 8
click at [164, 112] on td "101 via Integration" at bounding box center [180, 115] width 77 height 18
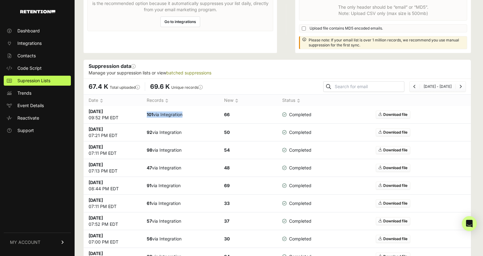
click at [164, 112] on td "101 via Integration" at bounding box center [180, 115] width 77 height 18
click at [167, 110] on td "101 via Integration" at bounding box center [180, 115] width 77 height 18
click at [168, 114] on td "101 via Integration" at bounding box center [180, 115] width 77 height 18
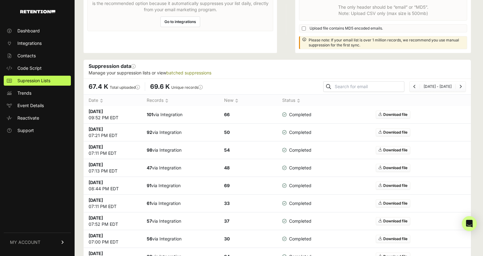
scroll to position [0, 0]
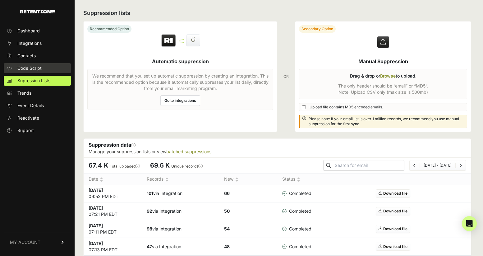
click at [30, 65] on span "Code Script" at bounding box center [29, 68] width 24 height 6
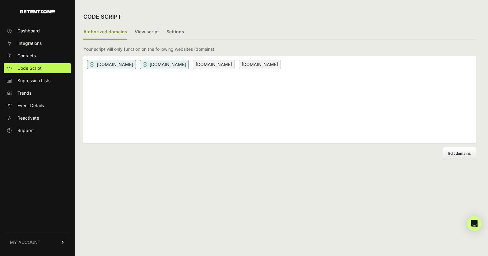
click at [281, 66] on span "[DOMAIN_NAME]" at bounding box center [260, 64] width 42 height 9
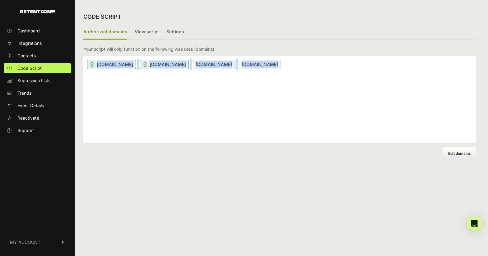
click at [281, 66] on span "[DOMAIN_NAME]" at bounding box center [260, 64] width 42 height 9
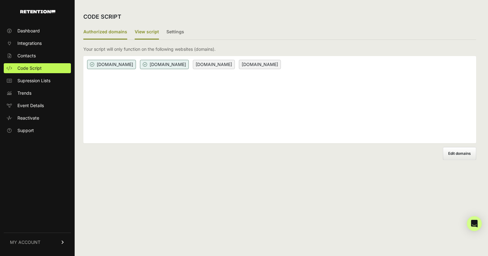
click at [140, 35] on label "View script" at bounding box center [147, 32] width 24 height 15
click at [0, 0] on input "View script" at bounding box center [0, 0] width 0 height 0
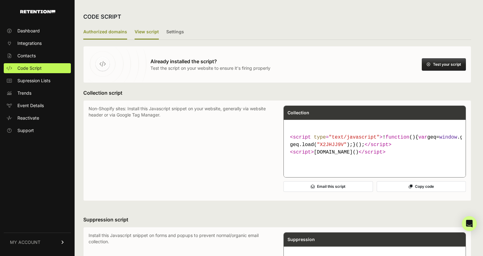
click at [95, 33] on label "Authorized domains" at bounding box center [105, 32] width 44 height 15
click at [0, 0] on input "Authorized domains" at bounding box center [0, 0] width 0 height 0
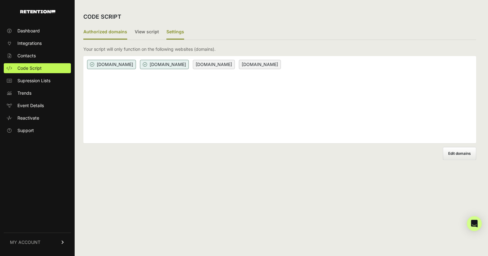
click at [178, 30] on label "Settings" at bounding box center [175, 32] width 18 height 15
click at [0, 0] on input "Settings" at bounding box center [0, 0] width 0 height 0
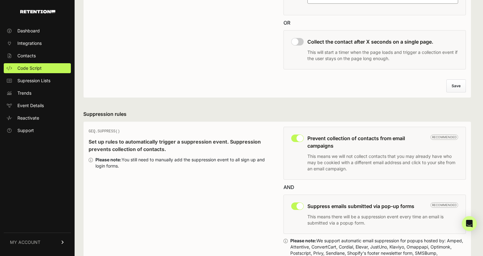
scroll to position [110, 0]
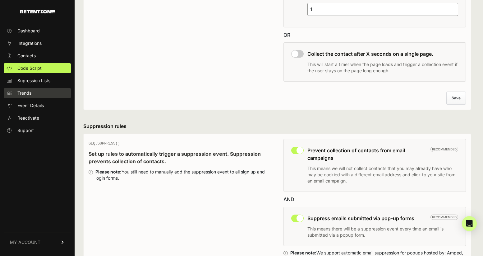
click at [30, 92] on span "Trends" at bounding box center [24, 93] width 14 height 6
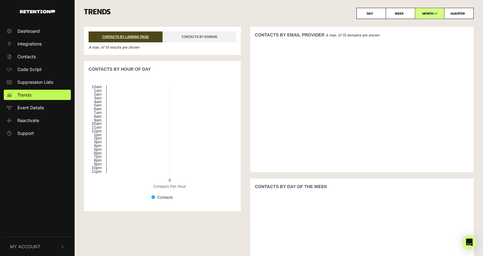
click at [201, 38] on link "CONTACTS BY DOMAIN" at bounding box center [200, 36] width 74 height 11
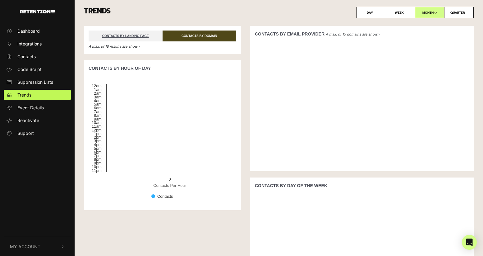
scroll to position [1, 0]
click at [375, 11] on icon at bounding box center [374, 12] width 3 height 3
radio input "true"
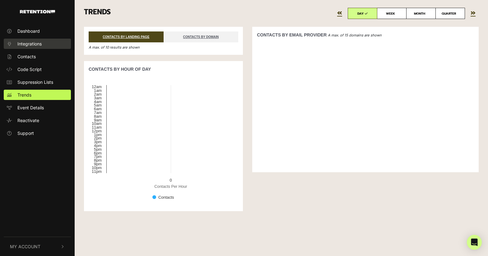
click at [33, 46] on span "Integrations" at bounding box center [29, 43] width 24 height 7
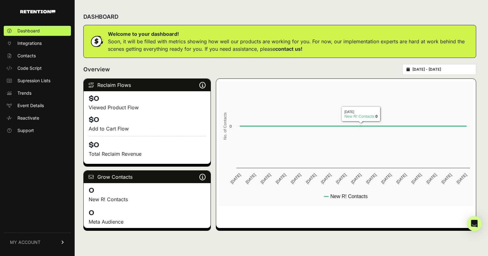
click at [444, 68] on input "2025-09-08 - 2025-10-08" at bounding box center [442, 69] width 60 height 5
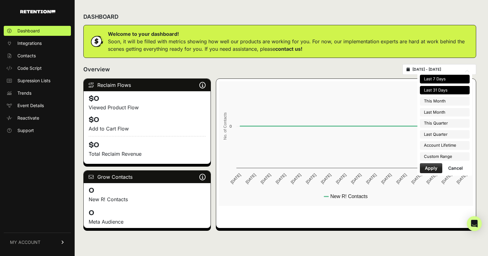
click at [437, 78] on li "Last 7 Days" at bounding box center [445, 79] width 50 height 9
type input "2025-10-02 - 2025-10-08"
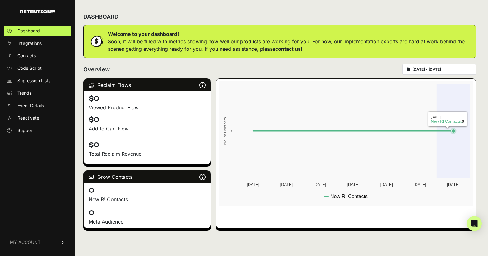
click at [451, 126] on rect at bounding box center [346, 143] width 254 height 124
click at [452, 127] on rect at bounding box center [346, 143] width 254 height 124
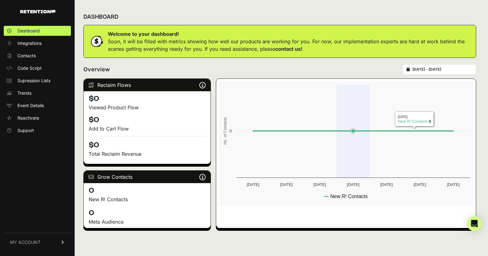
click at [139, 136] on h4 "$0" at bounding box center [147, 143] width 117 height 14
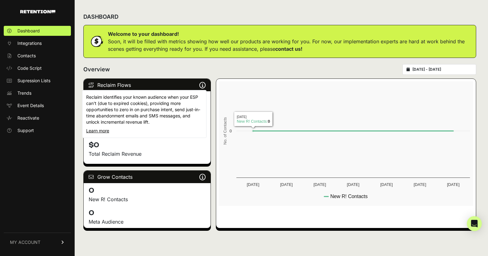
click at [204, 85] on icon at bounding box center [202, 85] width 6 height 0
click at [157, 102] on p "Reclaim identifies your known audience when your ESP can't (due to expired cook…" at bounding box center [144, 109] width 116 height 31
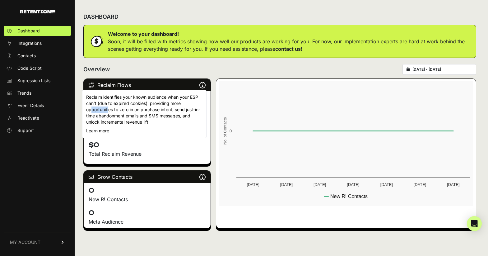
click at [157, 102] on p "Reclaim identifies your known audience when your ESP can't (due to expired cook…" at bounding box center [144, 109] width 116 height 31
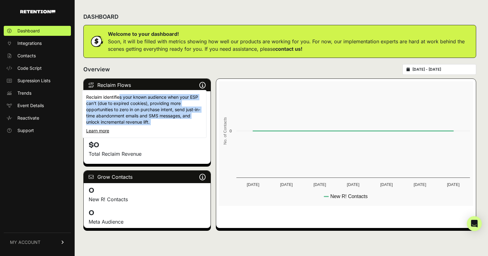
click at [157, 102] on p "Reclaim identifies your known audience when your ESP can't (due to expired cook…" at bounding box center [144, 109] width 116 height 31
click at [135, 115] on p "Reclaim identifies your known audience when your ESP can't (due to expired cook…" at bounding box center [144, 109] width 116 height 31
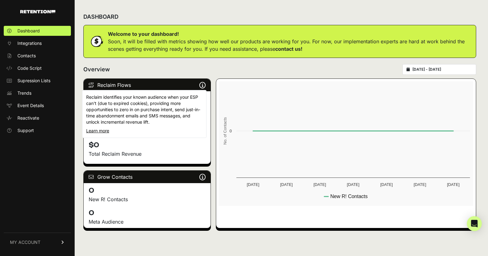
click at [169, 107] on p "Reclaim identifies your known audience when your ESP can't (due to expired cook…" at bounding box center [144, 109] width 116 height 31
click at [143, 117] on p "Reclaim identifies your known audience when your ESP can't (due to expired cook…" at bounding box center [144, 109] width 116 height 31
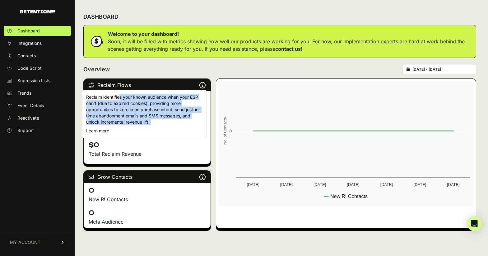
click at [143, 117] on p "Reclaim identifies your known audience when your ESP can't (due to expired cook…" at bounding box center [144, 109] width 116 height 31
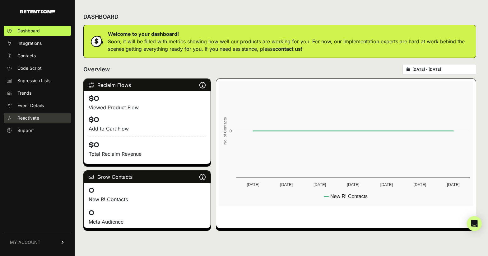
click at [26, 117] on span "Reactivate" at bounding box center [28, 118] width 22 height 6
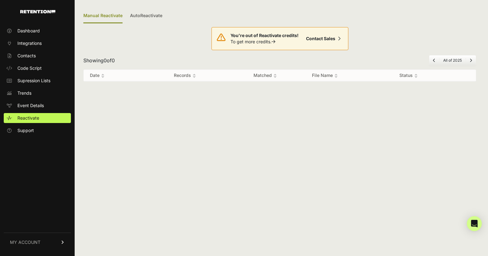
click at [257, 34] on strong "You're out of Reactivate credits!" at bounding box center [264, 35] width 68 height 5
click at [157, 14] on link "AutoReactivate" at bounding box center [146, 16] width 32 height 15
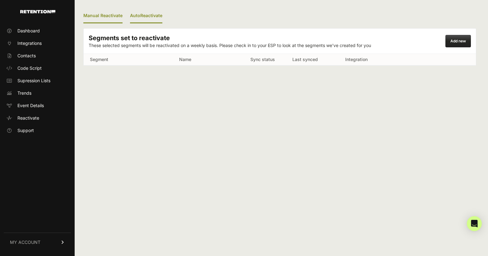
click at [113, 16] on link "Manual Reactivate" at bounding box center [102, 16] width 39 height 15
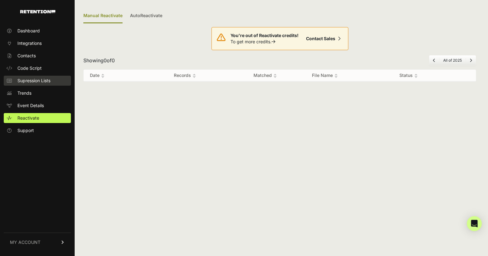
click at [34, 81] on span "Supression Lists" at bounding box center [33, 80] width 33 height 6
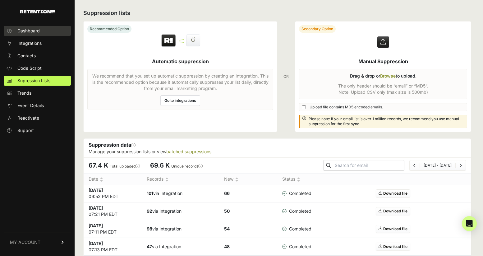
click at [34, 30] on span "Dashboard" at bounding box center [28, 31] width 22 height 6
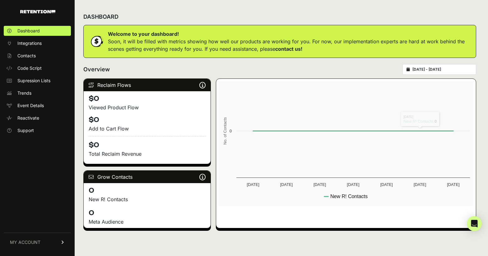
click at [365, 66] on div "Overview 2025-10-02 - 2025-10-08" at bounding box center [279, 69] width 393 height 11
click at [35, 42] on span "Integrations" at bounding box center [29, 43] width 24 height 6
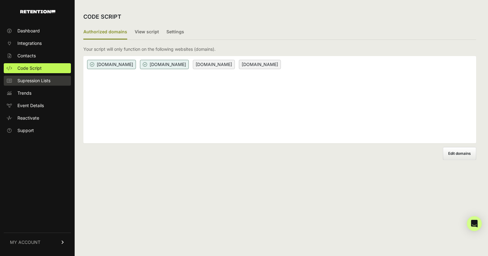
click at [43, 81] on span "Supression Lists" at bounding box center [33, 80] width 33 height 6
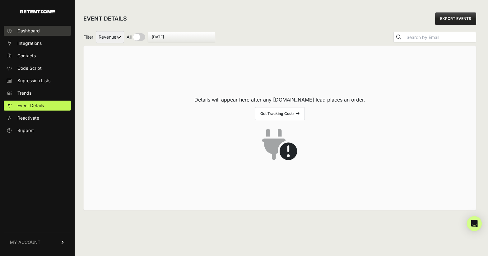
click at [32, 32] on span "Dashboard" at bounding box center [28, 31] width 22 height 6
